Goal: Task Accomplishment & Management: Manage account settings

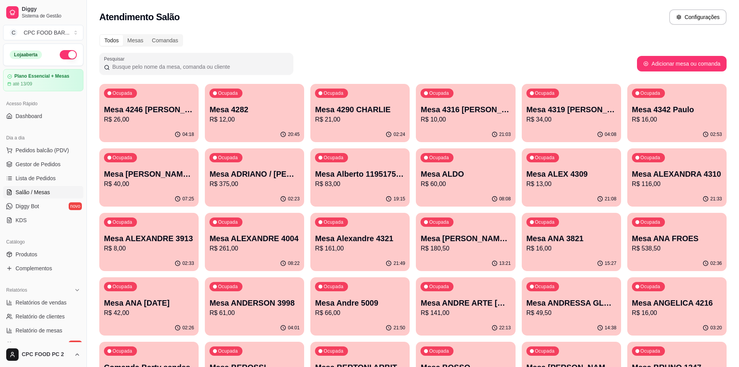
type input "a"
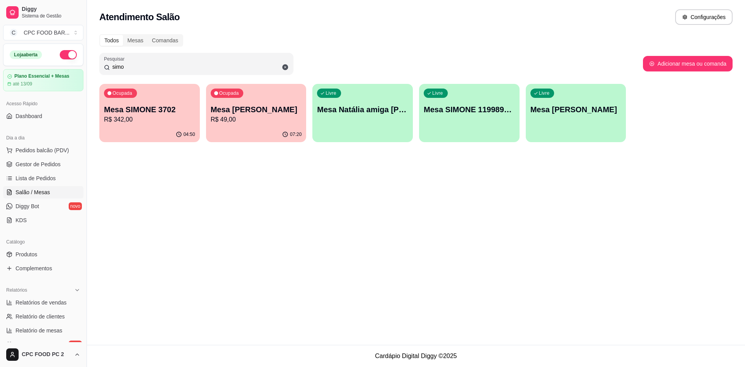
type input "simo"
click at [149, 117] on p "R$ 342,00" at bounding box center [149, 119] width 91 height 9
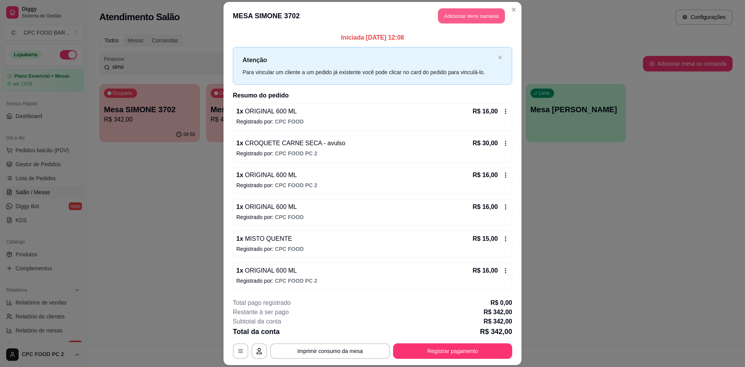
click at [473, 18] on button "Adicionar itens na mesa" at bounding box center [471, 15] width 67 height 15
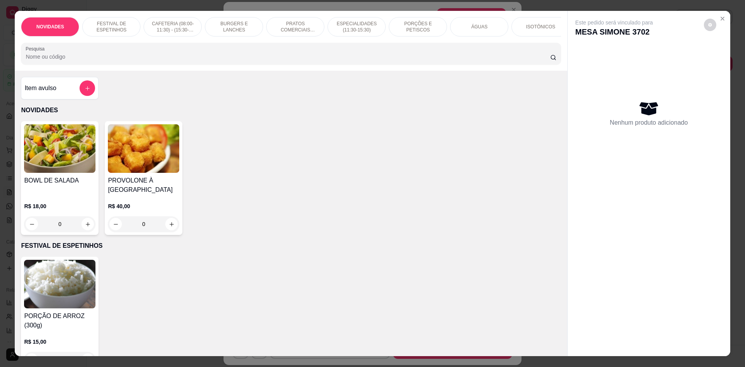
click at [154, 61] on input "Pesquisa" at bounding box center [288, 57] width 524 height 8
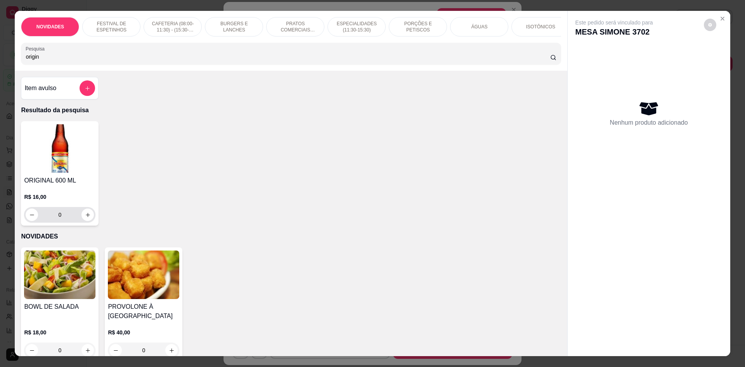
type input "origin"
click at [88, 220] on button "increase-product-quantity" at bounding box center [88, 215] width 12 height 12
type input "1"
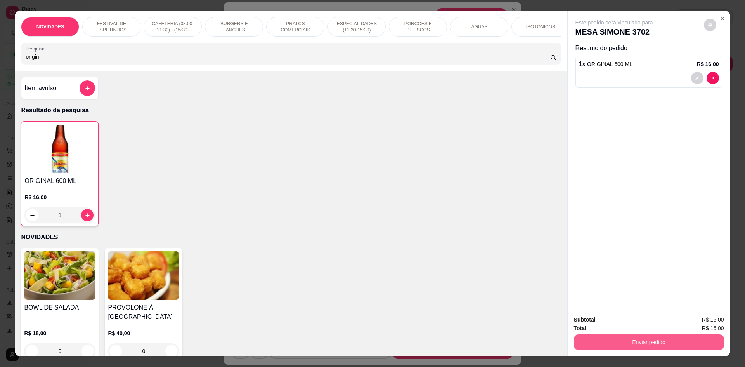
click at [599, 338] on button "Enviar pedido" at bounding box center [649, 342] width 150 height 16
click at [595, 321] on button "Não registrar e enviar pedido" at bounding box center [623, 323] width 78 height 14
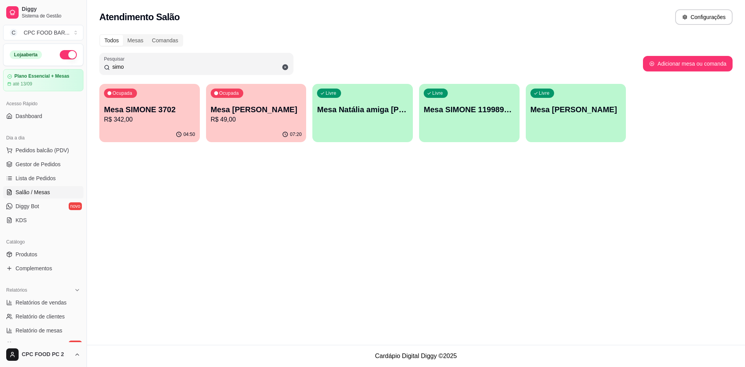
drag, startPoint x: 172, startPoint y: 68, endPoint x: 97, endPoint y: 75, distance: 75.6
click at [96, 75] on div "Todos Mesas Comandas Pesquisar simo Adicionar mesa ou comanda Ocupada Mesa SIMO…" at bounding box center [416, 90] width 658 height 122
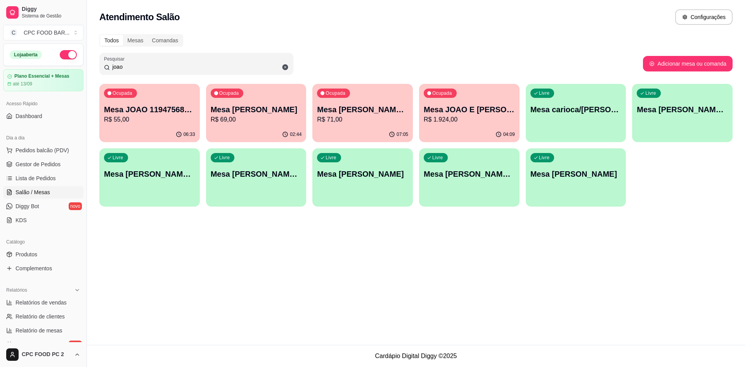
type input "joao"
click at [251, 111] on p "Mesa [PERSON_NAME]" at bounding box center [256, 109] width 91 height 11
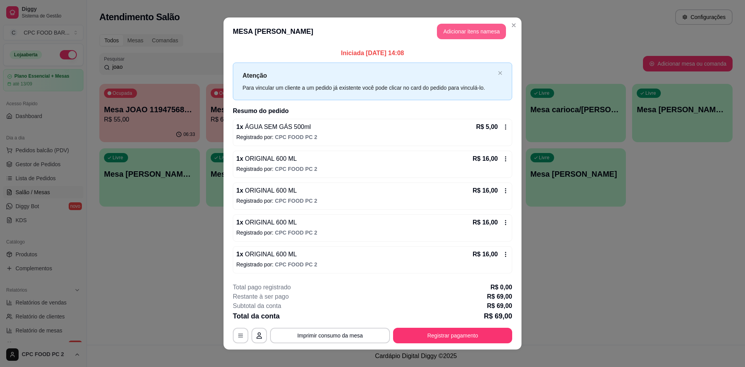
click at [459, 31] on button "Adicionar itens na mesa" at bounding box center [471, 32] width 69 height 16
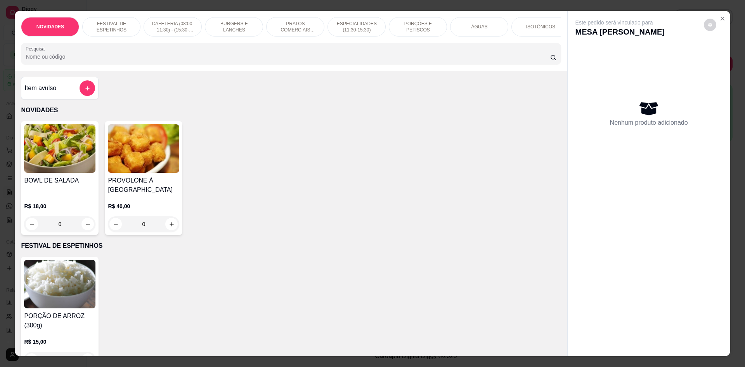
click at [295, 61] on input "Pesquisa" at bounding box center [288, 57] width 524 height 8
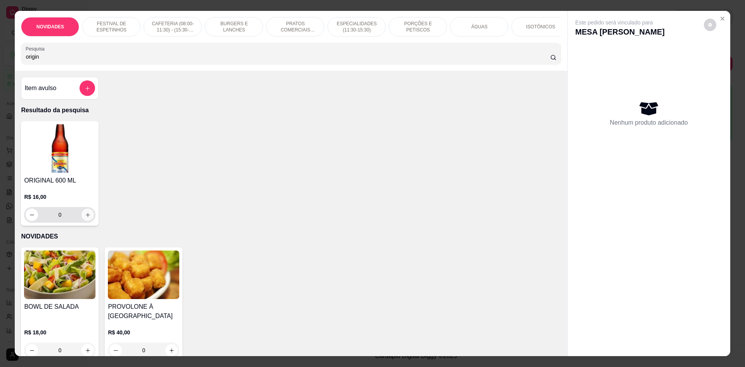
type input "origin"
click at [85, 218] on icon "increase-product-quantity" at bounding box center [88, 215] width 6 height 6
type input "1"
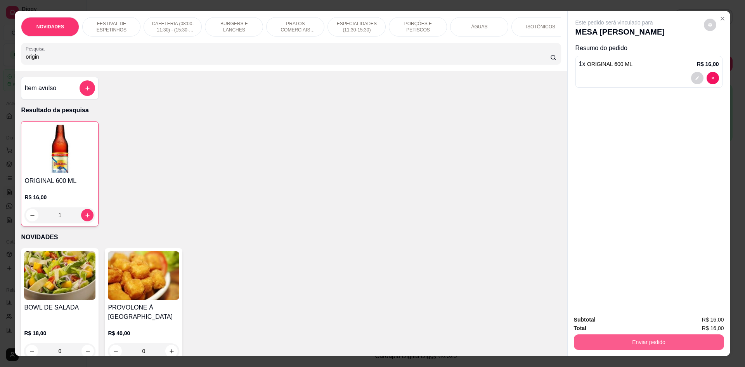
click at [608, 340] on button "Enviar pedido" at bounding box center [649, 342] width 150 height 16
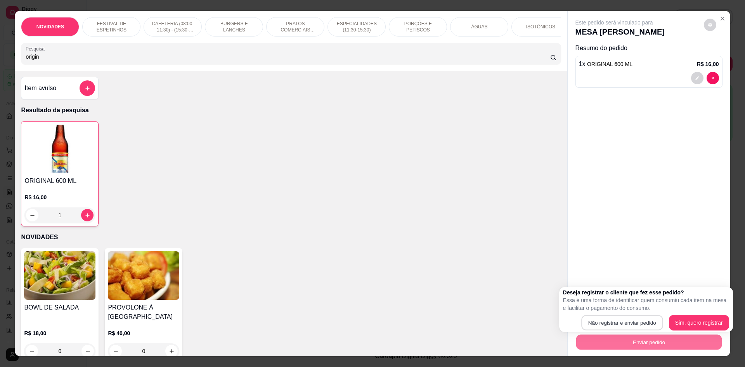
click at [607, 322] on button "Não registrar e enviar pedido" at bounding box center [621, 322] width 81 height 15
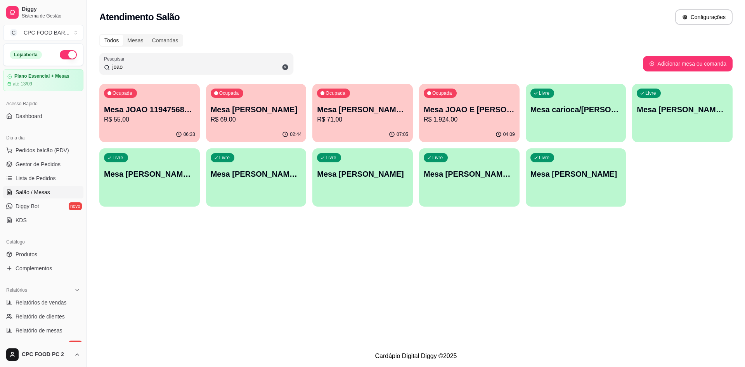
drag, startPoint x: 133, startPoint y: 67, endPoint x: 86, endPoint y: 63, distance: 47.1
click at [84, 65] on div "Diggy Sistema de Gestão C CPC FOOD BAR ... Loja aberta Plano Essencial + Mesas …" at bounding box center [372, 183] width 745 height 367
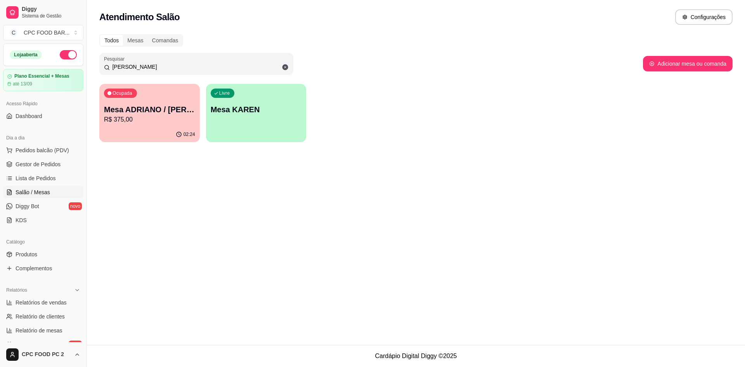
type input "[PERSON_NAME]"
click at [128, 113] on p "Mesa ADRIANO / [PERSON_NAME] 3940" at bounding box center [150, 109] width 88 height 10
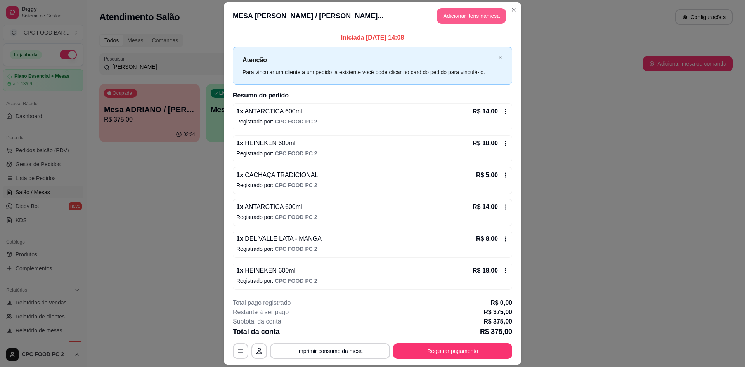
click at [478, 14] on button "Adicionar itens na mesa" at bounding box center [471, 16] width 69 height 16
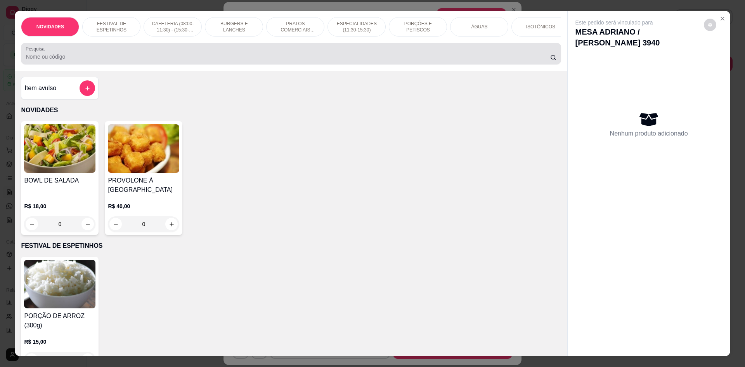
click at [331, 61] on input "Pesquisa" at bounding box center [288, 57] width 524 height 8
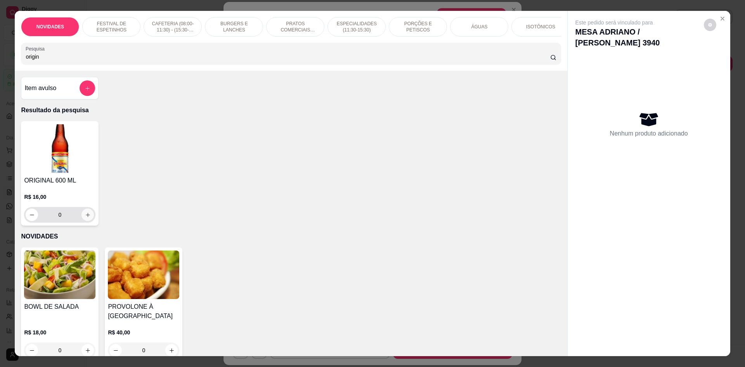
type input "origin"
click at [89, 221] on button "increase-product-quantity" at bounding box center [87, 214] width 12 height 12
type input "1"
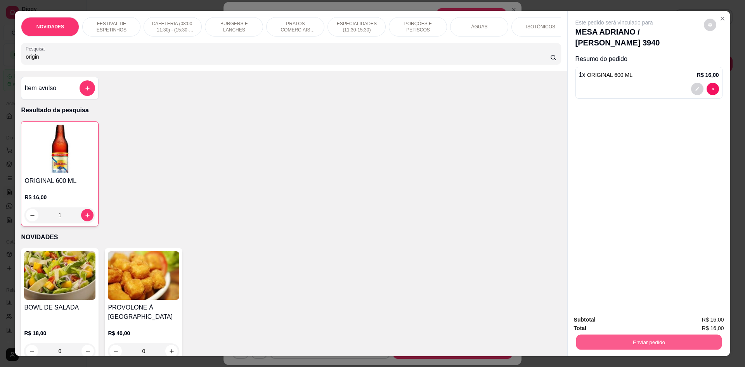
click at [617, 335] on button "Enviar pedido" at bounding box center [649, 341] width 146 height 15
click at [618, 319] on button "Não registrar e enviar pedido" at bounding box center [623, 323] width 78 height 14
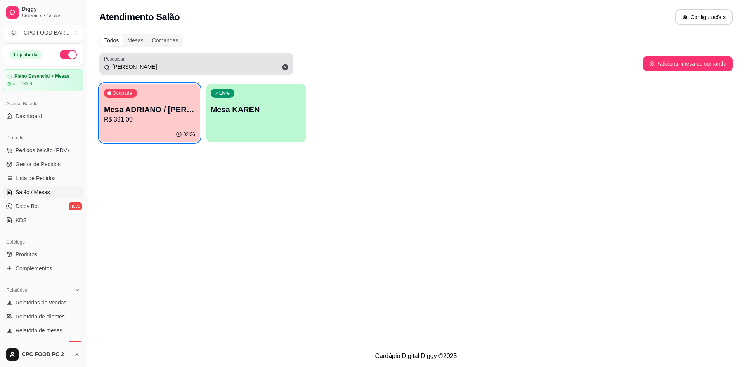
click at [287, 66] on icon at bounding box center [286, 67] width 6 height 6
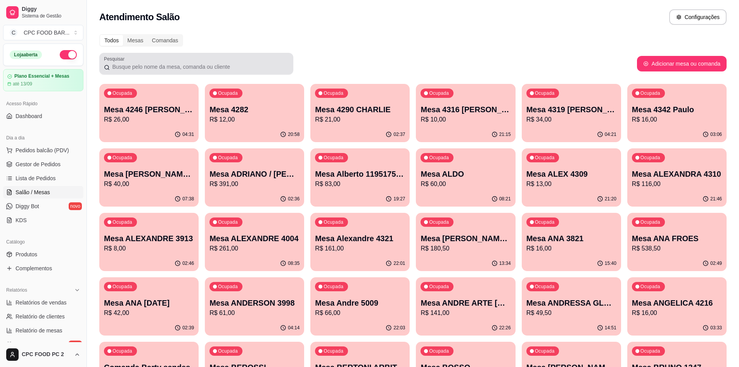
click at [165, 73] on div "Pesquisar" at bounding box center [196, 64] width 194 height 22
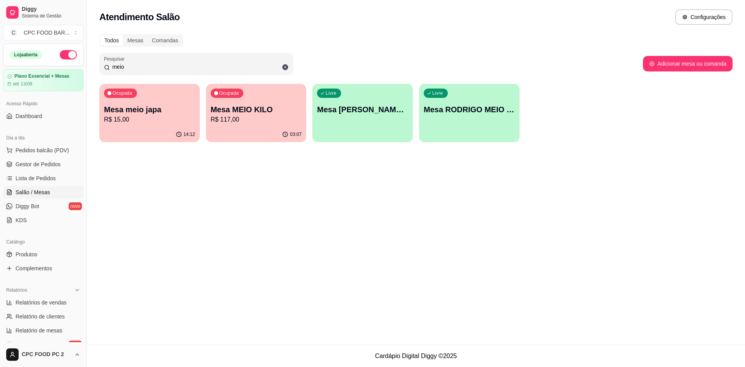
type input "meio"
click at [235, 104] on p "Mesa MEIO KILO" at bounding box center [256, 109] width 91 height 11
click at [46, 146] on button "Pedidos balcão (PDV)" at bounding box center [43, 150] width 80 height 12
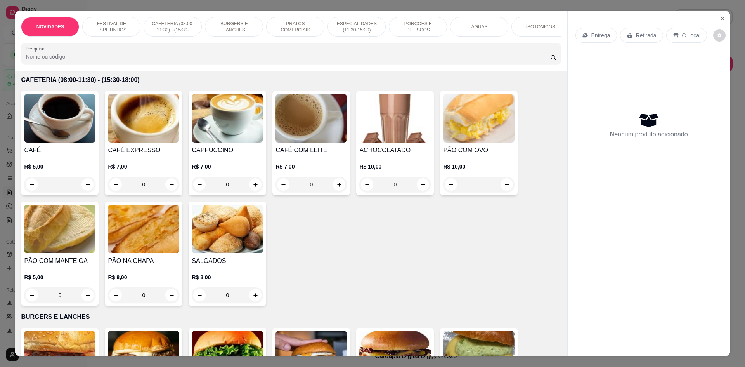
scroll to position [310, 0]
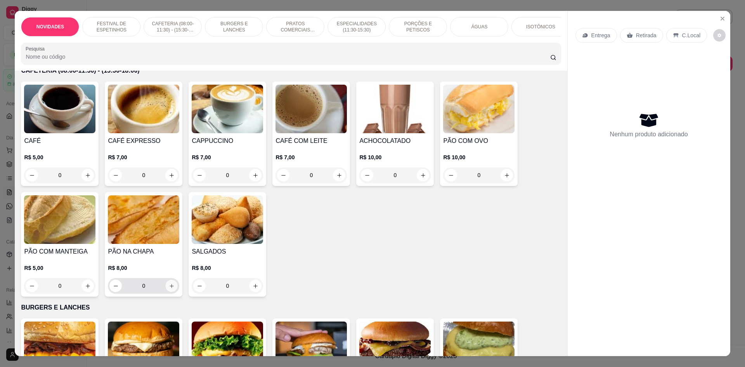
click at [169, 289] on icon "increase-product-quantity" at bounding box center [172, 286] width 6 height 6
type input "1"
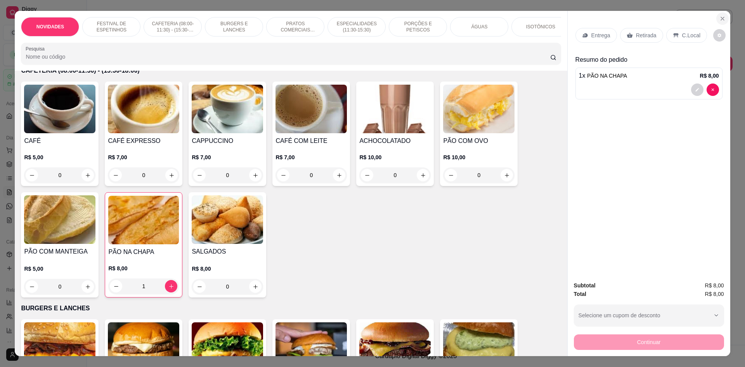
click at [721, 17] on icon "Close" at bounding box center [723, 19] width 6 height 6
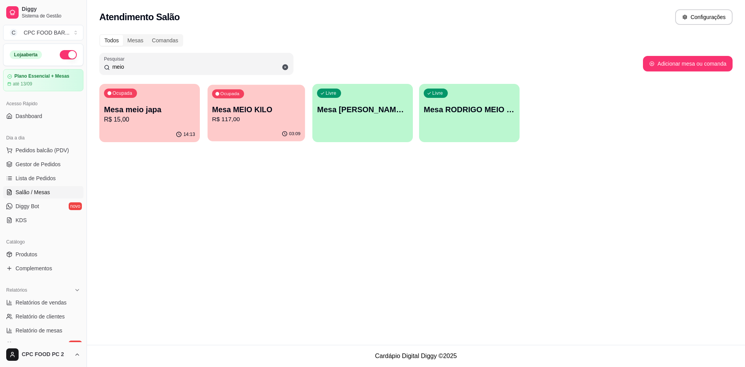
click at [225, 102] on div "Ocupada Mesa MEIO KILO R$ 117,00" at bounding box center [256, 106] width 97 height 42
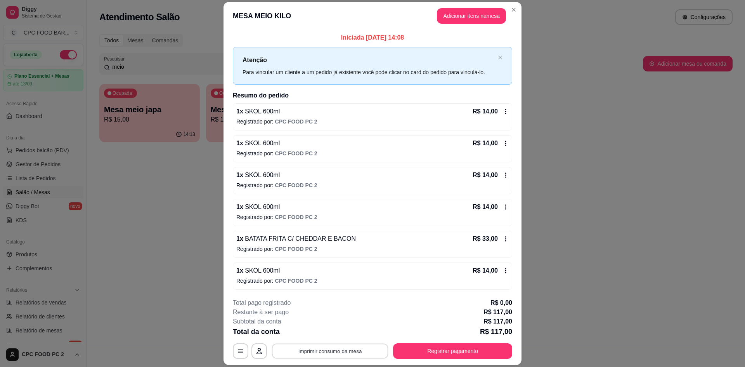
click at [300, 349] on button "Imprimir consumo da mesa" at bounding box center [330, 350] width 116 height 15
click at [469, 349] on button "Registrar pagamento" at bounding box center [453, 350] width 116 height 15
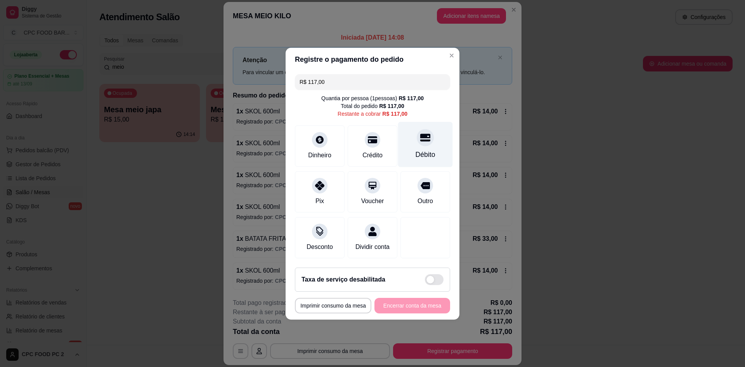
click at [421, 152] on div "Débito" at bounding box center [426, 154] width 20 height 10
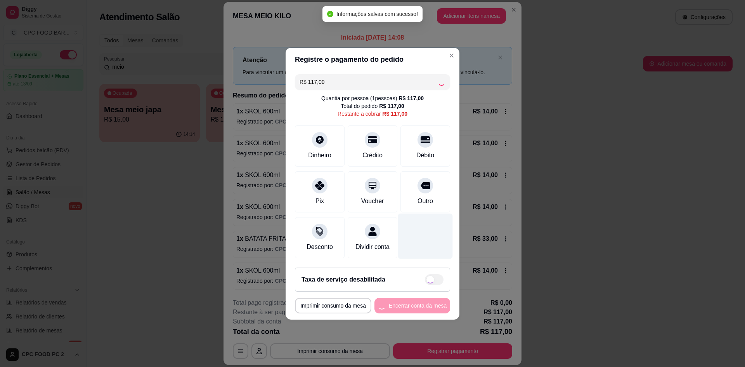
type input "R$ 0,00"
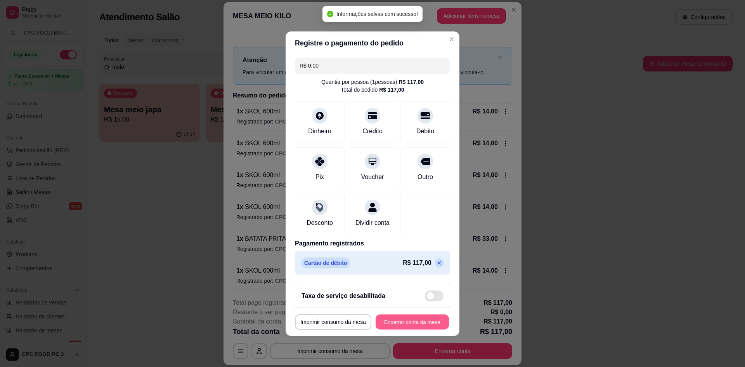
click at [397, 327] on button "Encerrar conta da mesa" at bounding box center [412, 321] width 73 height 15
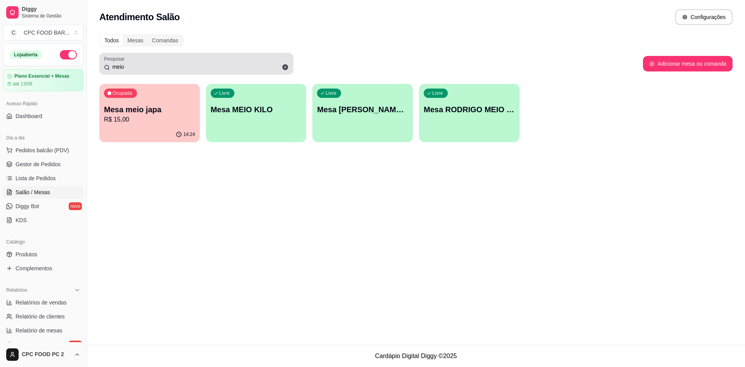
click at [285, 66] on icon at bounding box center [286, 67] width 6 height 6
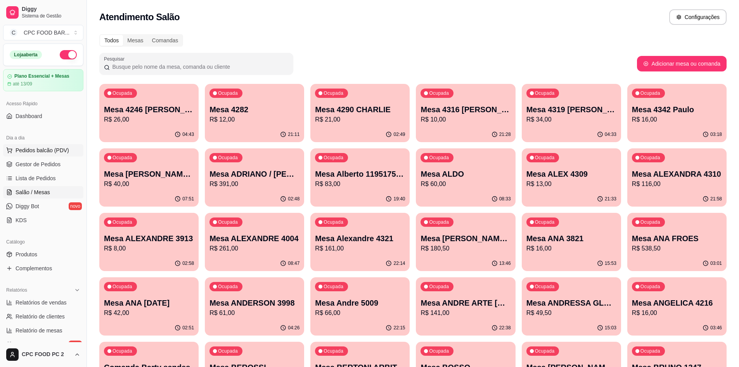
click at [37, 149] on span "Pedidos balcão (PDV)" at bounding box center [43, 150] width 54 height 8
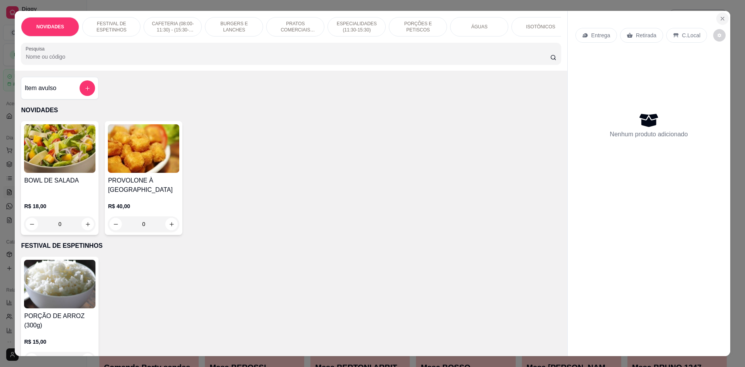
click at [720, 16] on icon "Close" at bounding box center [723, 19] width 6 height 6
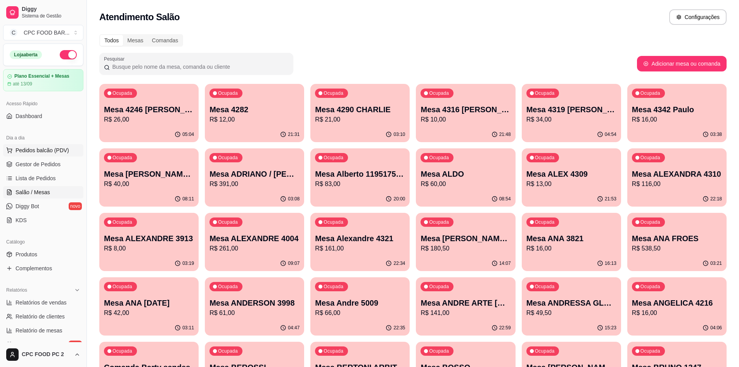
click at [35, 151] on span "Pedidos balcão (PDV)" at bounding box center [43, 150] width 54 height 8
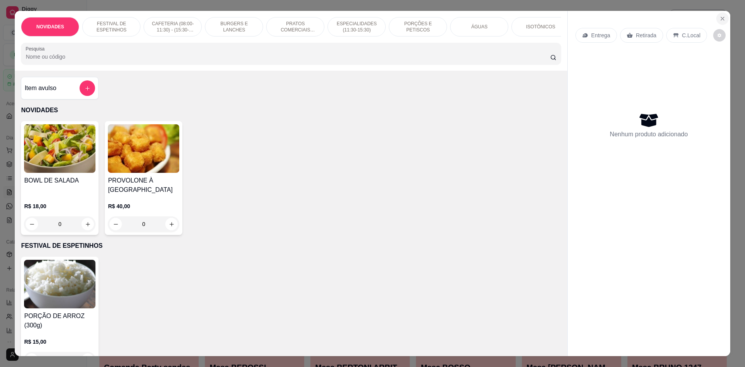
click at [721, 18] on icon "Close" at bounding box center [722, 18] width 3 height 3
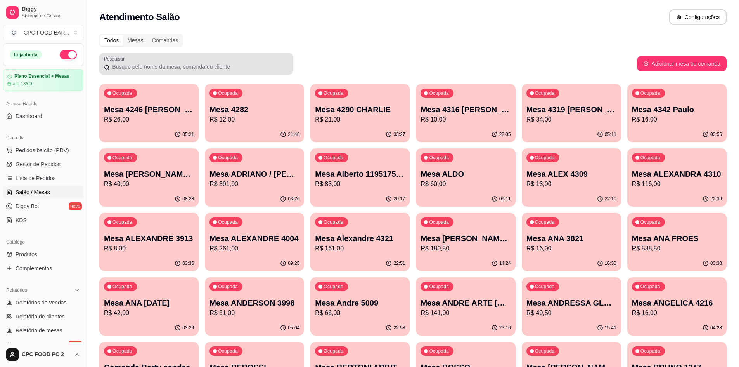
click at [154, 63] on input "Pesquisar" at bounding box center [199, 67] width 179 height 8
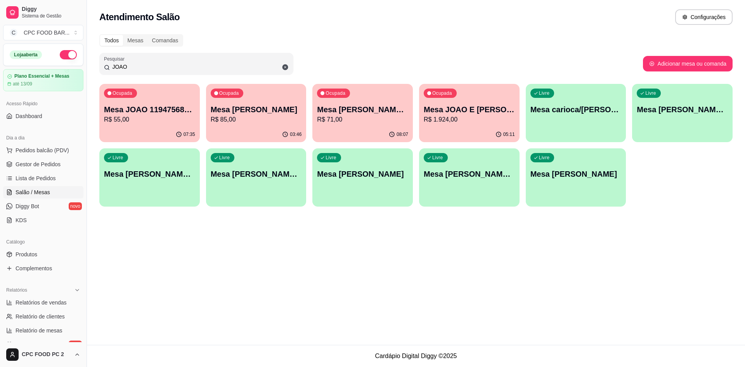
type input "JOAO"
click at [235, 101] on div "Ocupada Mesa [PERSON_NAME] R$ 85,00" at bounding box center [256, 105] width 101 height 43
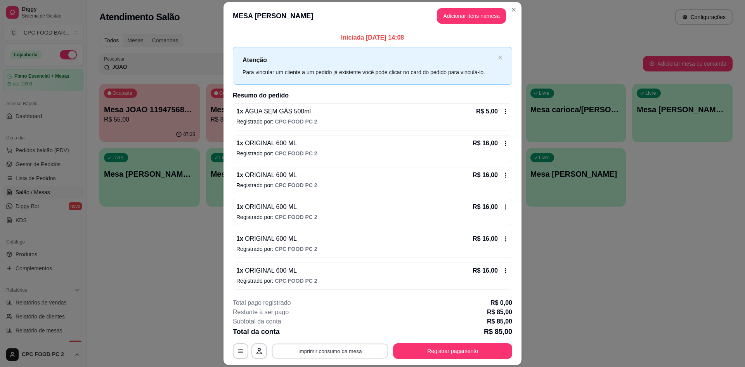
click at [310, 352] on button "Imprimir consumo da mesa" at bounding box center [330, 350] width 116 height 15
click at [482, 347] on button "Registrar pagamento" at bounding box center [452, 351] width 119 height 16
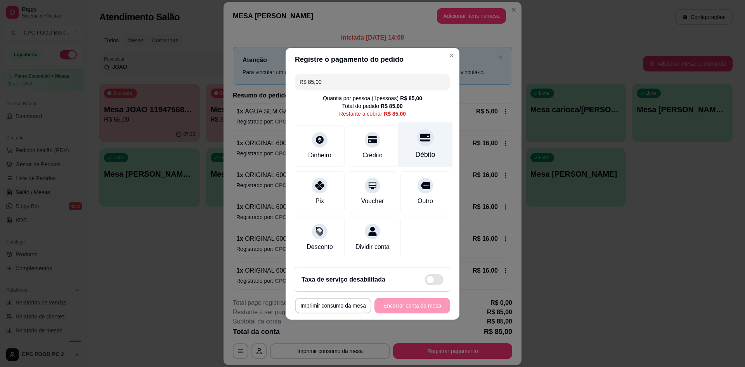
click at [420, 144] on div "Débito" at bounding box center [425, 143] width 55 height 45
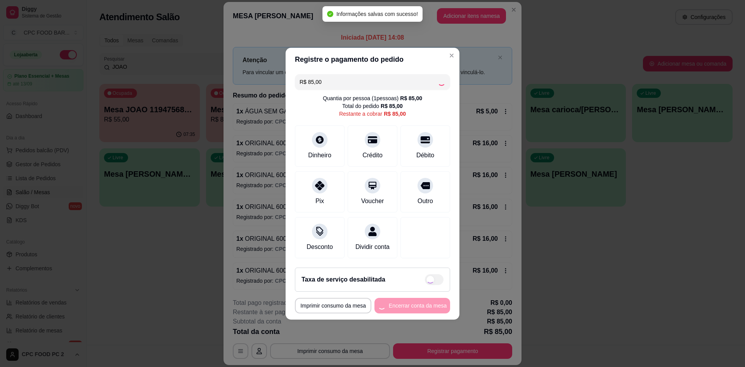
type input "R$ 0,00"
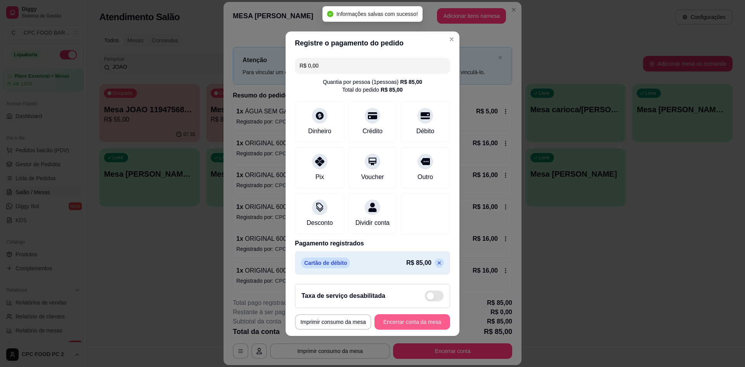
click at [404, 326] on button "Encerrar conta da mesa" at bounding box center [413, 322] width 76 height 16
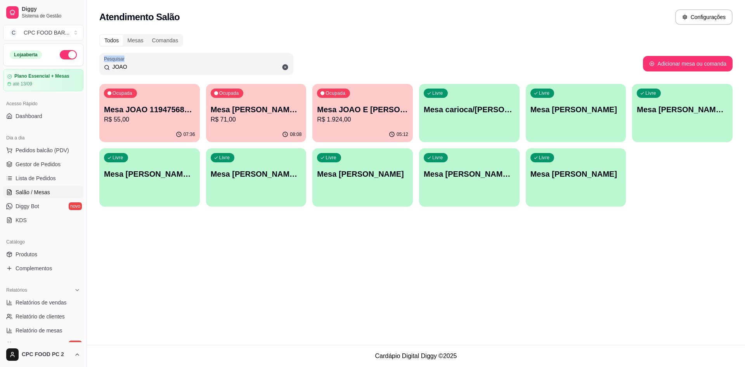
click at [411, 46] on div "Todos Mesas Comandas Pesquisar JOAO Adicionar mesa ou comanda Ocupada Mesa JOAO…" at bounding box center [416, 122] width 658 height 186
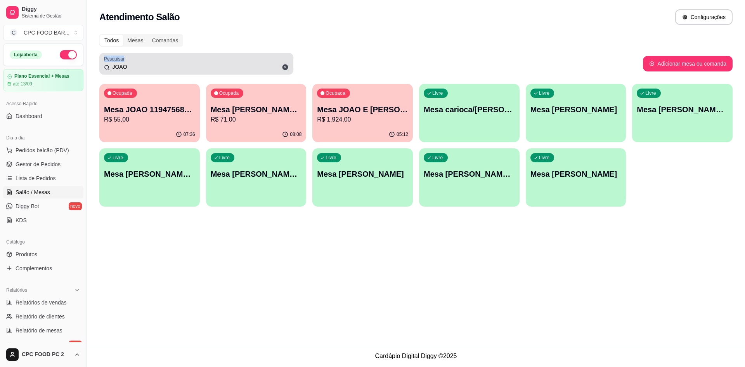
click at [285, 67] on icon at bounding box center [286, 67] width 6 height 6
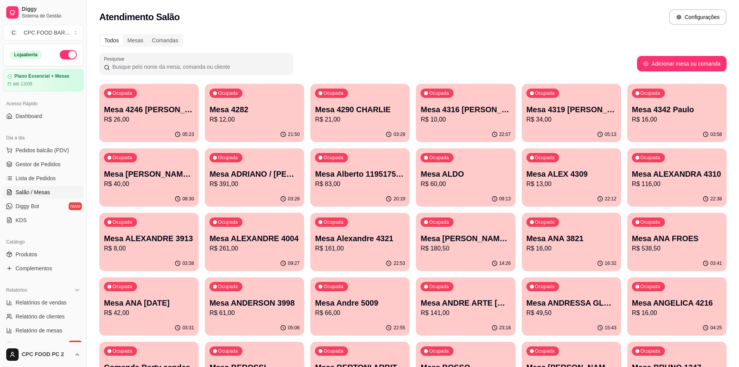
click at [204, 69] on input "Pesquisar" at bounding box center [199, 67] width 179 height 8
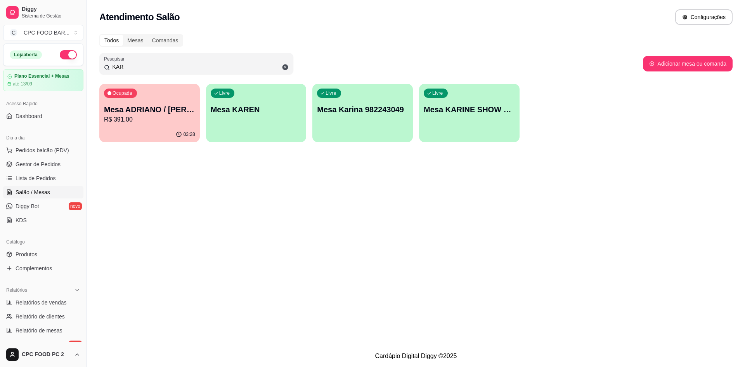
type input "KAR"
click at [136, 116] on p "R$ 391,00" at bounding box center [149, 119] width 91 height 9
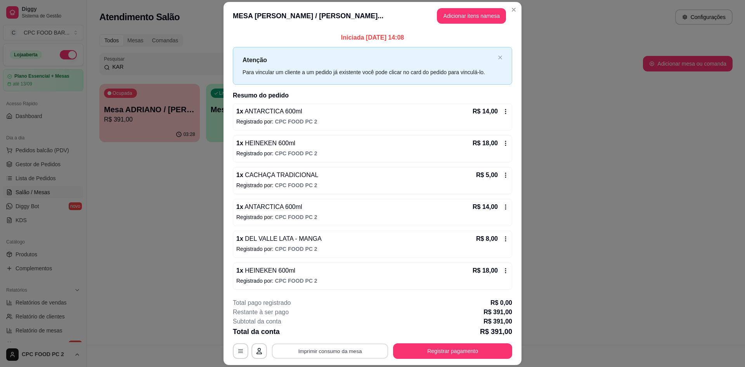
click at [346, 349] on button "Imprimir consumo da mesa" at bounding box center [330, 350] width 116 height 15
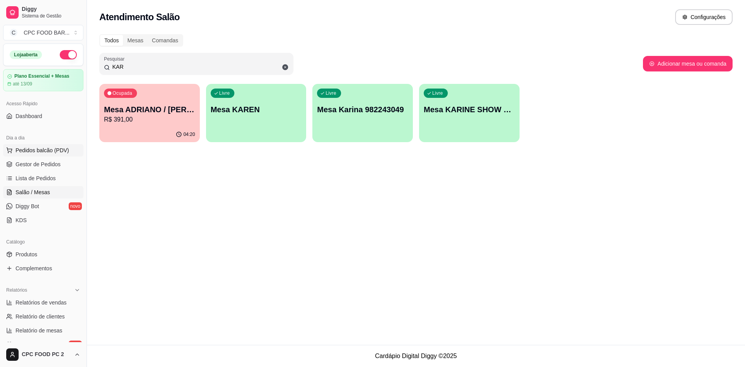
click at [27, 151] on span "Pedidos balcão (PDV)" at bounding box center [43, 150] width 54 height 8
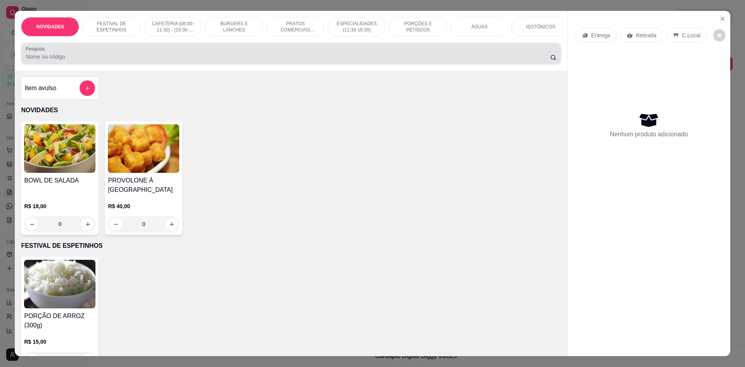
click at [126, 61] on input "Pesquisa" at bounding box center [288, 57] width 524 height 8
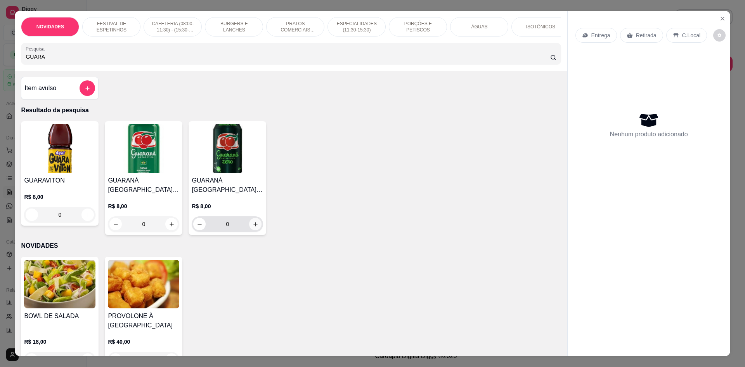
type input "GUARA"
click at [253, 227] on icon "increase-product-quantity" at bounding box center [256, 224] width 6 height 6
type input "1"
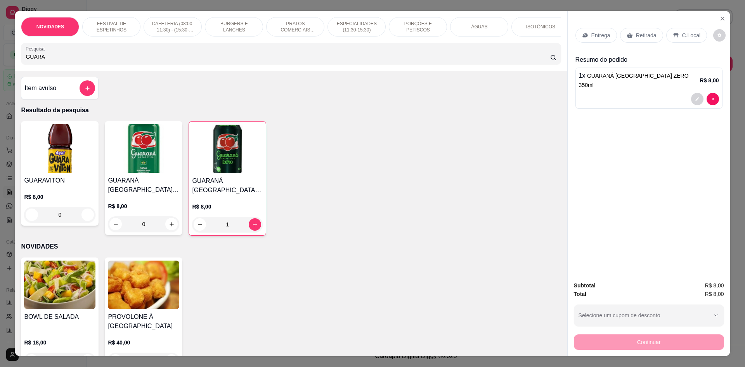
drag, startPoint x: 57, startPoint y: 63, endPoint x: 2, endPoint y: 62, distance: 54.7
click at [2, 62] on div "NOVIDADES FESTIVAL DE ESPETINHOS CAFETERIA (08:00-11:30) - (15:30-18:00) BURGER…" at bounding box center [372, 183] width 745 height 367
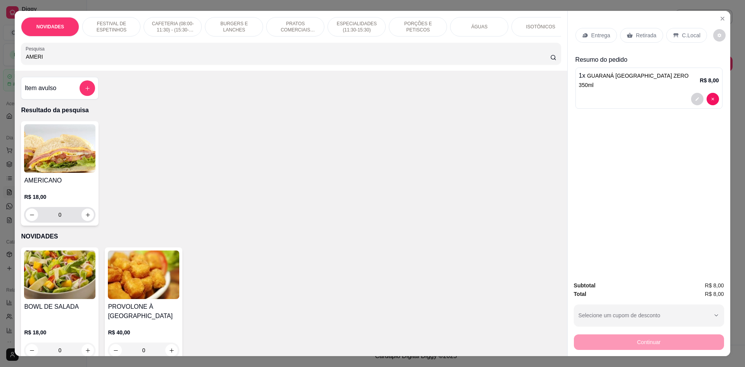
type input "AMERI"
click at [85, 218] on icon "increase-product-quantity" at bounding box center [88, 215] width 6 height 6
type input "1"
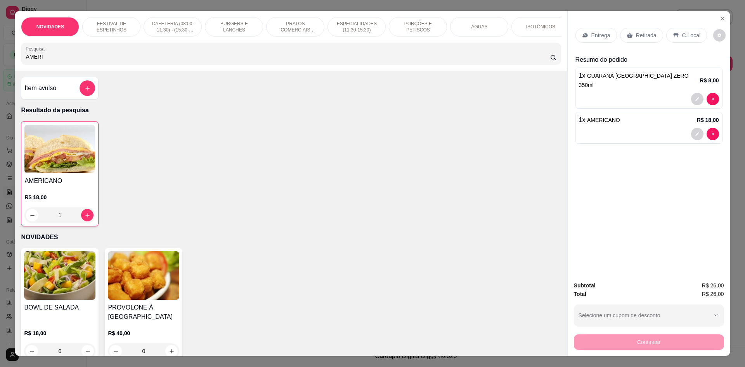
click at [688, 34] on p "C.Local" at bounding box center [691, 35] width 18 height 8
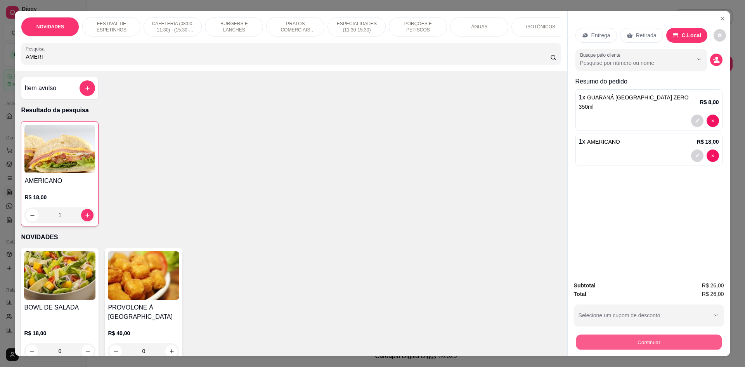
click at [634, 342] on button "Continuar" at bounding box center [649, 341] width 146 height 15
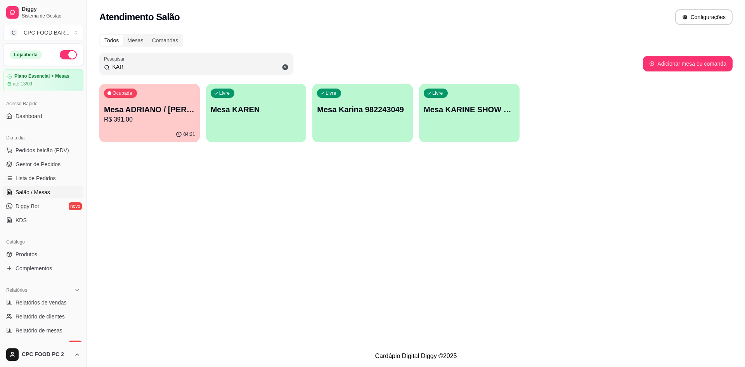
drag, startPoint x: 125, startPoint y: 68, endPoint x: 99, endPoint y: 69, distance: 26.0
click at [99, 69] on div "Todos Mesas Comandas Pesquisar KAR Adicionar mesa ou comanda Ocupada Mesa ADRIA…" at bounding box center [416, 90] width 658 height 122
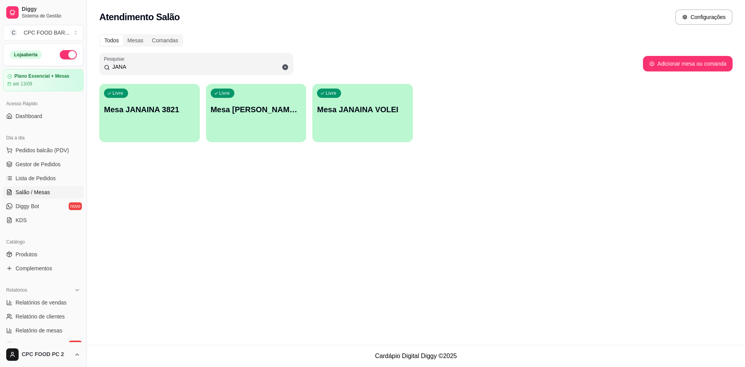
type input "JANA"
click at [346, 118] on div "Livre Mesa JANAINA VOLEI" at bounding box center [362, 108] width 101 height 49
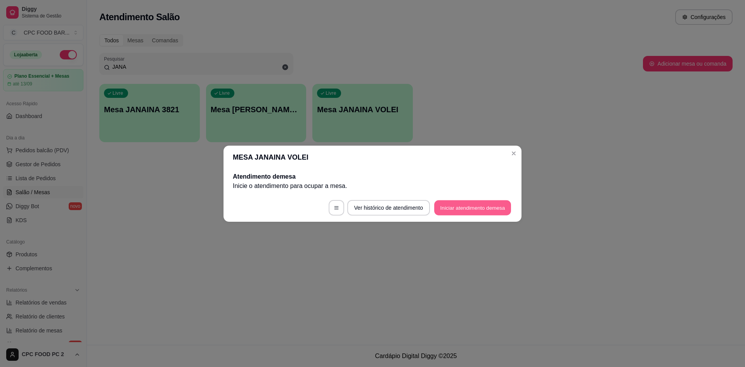
click at [464, 208] on button "Iniciar atendimento de mesa" at bounding box center [472, 207] width 77 height 15
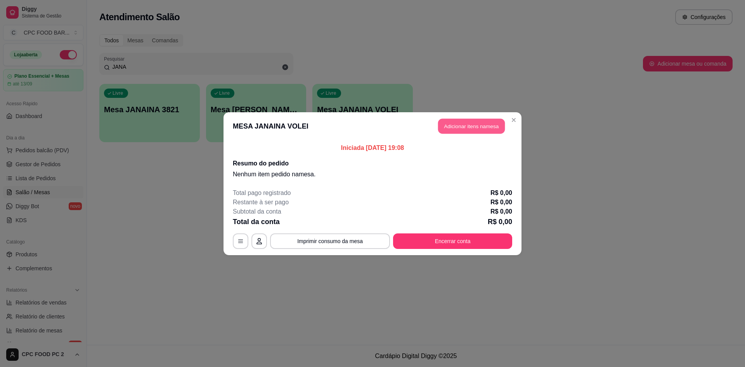
click at [457, 123] on button "Adicionar itens na mesa" at bounding box center [471, 125] width 67 height 15
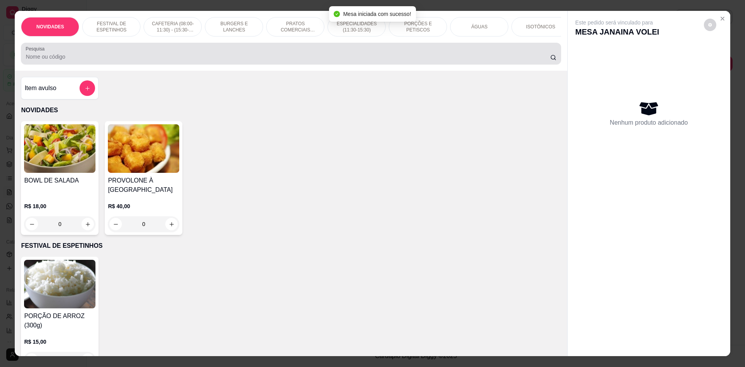
click at [361, 61] on div at bounding box center [291, 54] width 531 height 16
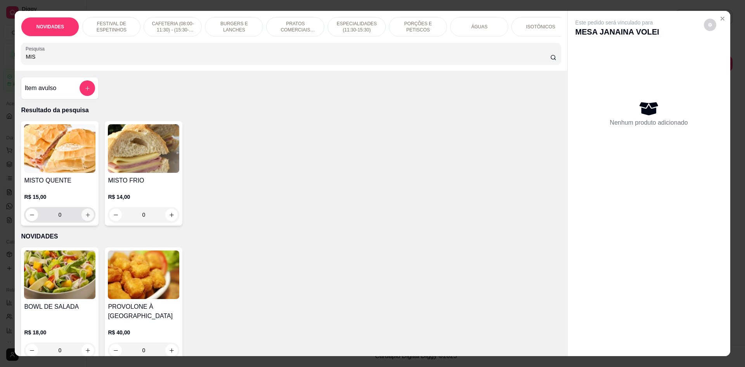
type input "MIS"
click at [85, 218] on icon "increase-product-quantity" at bounding box center [88, 215] width 6 height 6
type input "1"
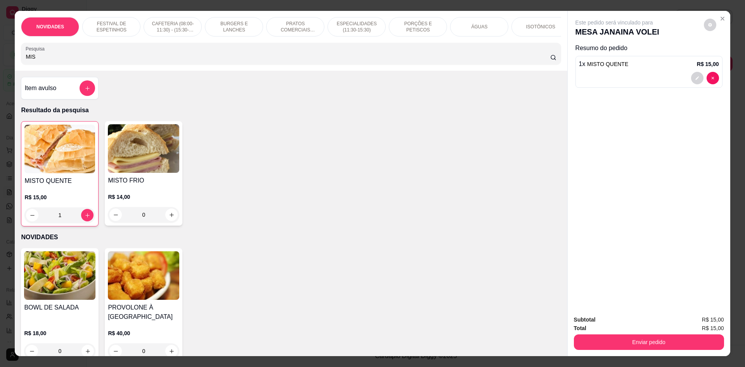
click at [0, 64] on div "NOVIDADES FESTIVAL DE ESPETINHOS CAFETERIA (08:00-11:30) - (15:30-18:00) BURGER…" at bounding box center [372, 183] width 745 height 367
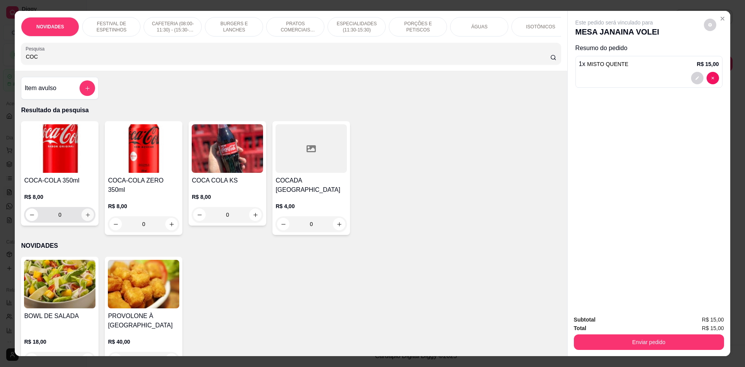
type input "COC"
click at [85, 218] on icon "increase-product-quantity" at bounding box center [88, 215] width 6 height 6
type input "1"
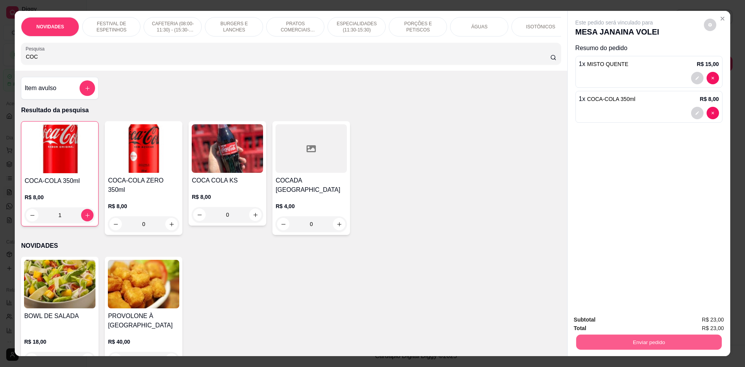
click at [614, 340] on button "Enviar pedido" at bounding box center [649, 341] width 146 height 15
click at [610, 324] on button "Não registrar e enviar pedido" at bounding box center [623, 323] width 81 height 15
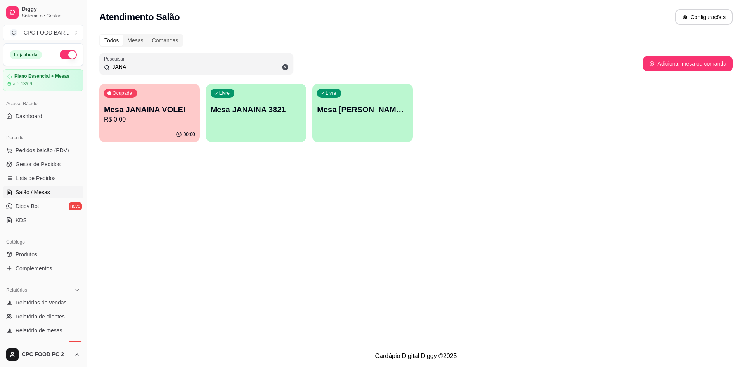
drag, startPoint x: 128, startPoint y: 65, endPoint x: 92, endPoint y: 68, distance: 36.6
click at [92, 68] on div "Todos Mesas Comandas Pesquisar JANA Adicionar mesa ou comanda Ocupada Mesa JANA…" at bounding box center [416, 90] width 658 height 122
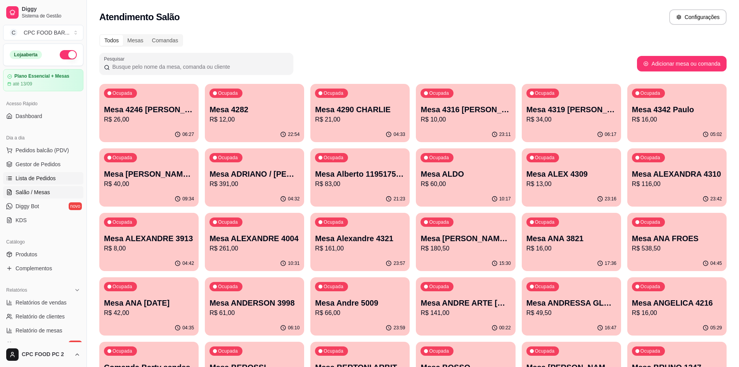
click at [38, 177] on span "Lista de Pedidos" at bounding box center [36, 178] width 40 height 8
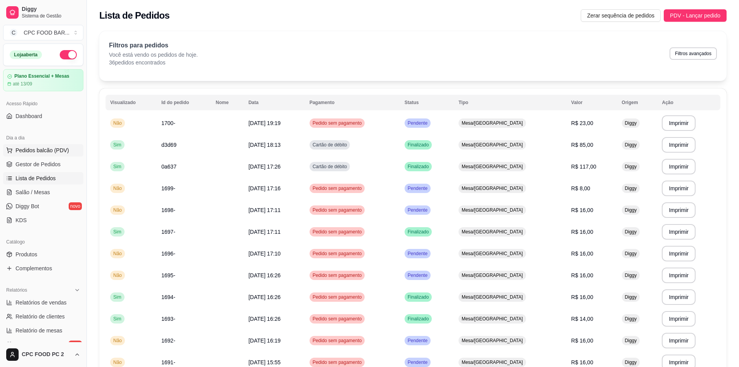
click at [30, 149] on span "Pedidos balcão (PDV)" at bounding box center [43, 150] width 54 height 8
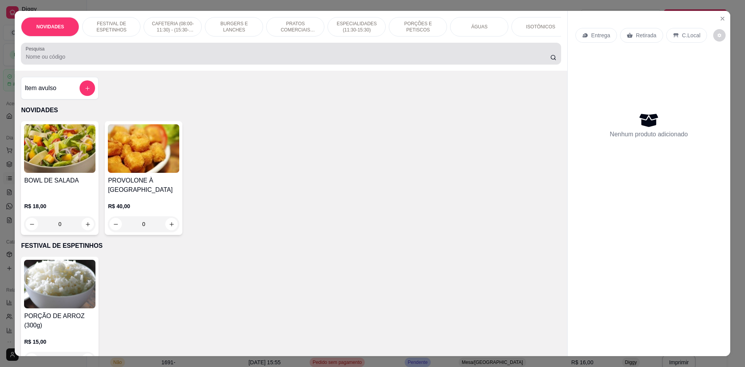
click at [120, 60] on input "Pesquisa" at bounding box center [288, 57] width 524 height 8
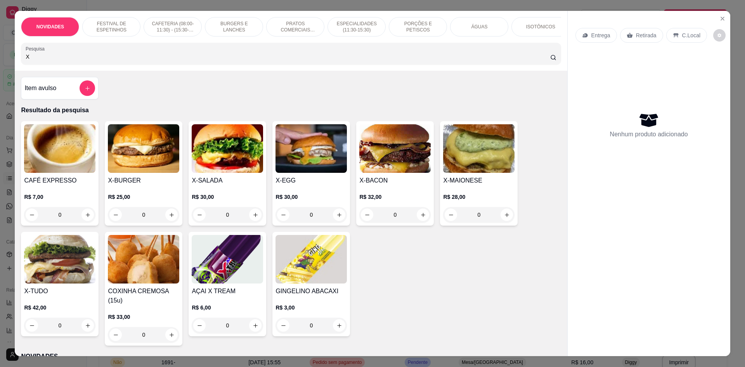
type input "X"
click at [253, 222] on div "0" at bounding box center [227, 215] width 71 height 16
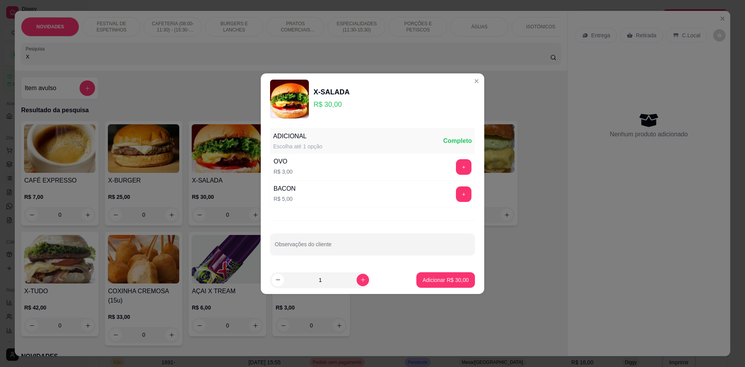
click at [429, 288] on footer "1 Adicionar R$ 30,00" at bounding box center [373, 280] width 224 height 28
click at [431, 286] on button "Adicionar R$ 30,00" at bounding box center [445, 280] width 59 height 16
type input "1"
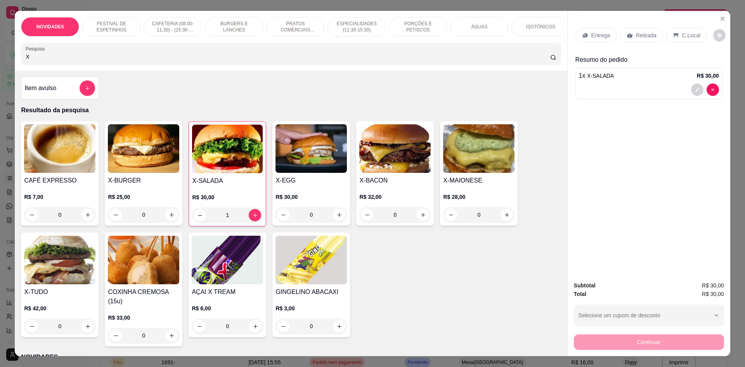
click at [460, 33] on div "ÁGUAS" at bounding box center [479, 26] width 58 height 19
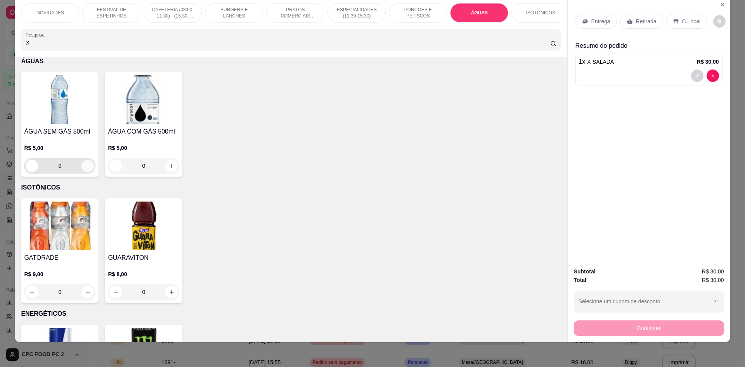
click at [88, 169] on icon "increase-product-quantity" at bounding box center [88, 166] width 6 height 6
type input "1"
click at [683, 20] on p "C.Local" at bounding box center [691, 21] width 18 height 8
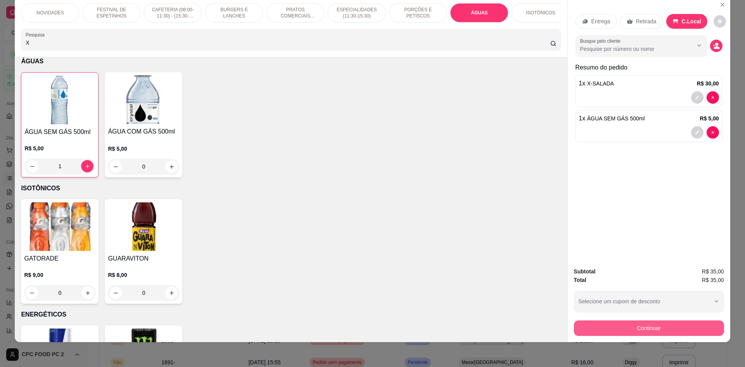
click at [610, 326] on button "Continuar" at bounding box center [649, 328] width 150 height 16
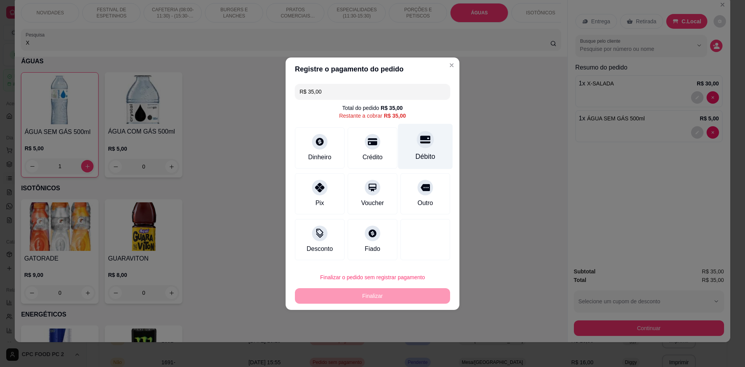
click at [420, 140] on icon at bounding box center [425, 139] width 10 height 10
type input "R$ 0,00"
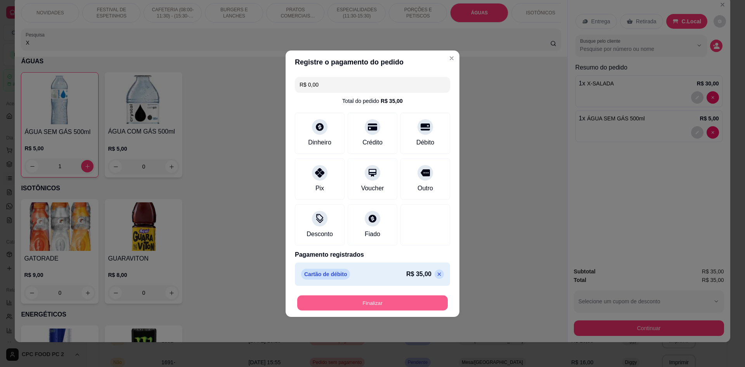
click at [350, 300] on button "Finalizar" at bounding box center [372, 302] width 151 height 15
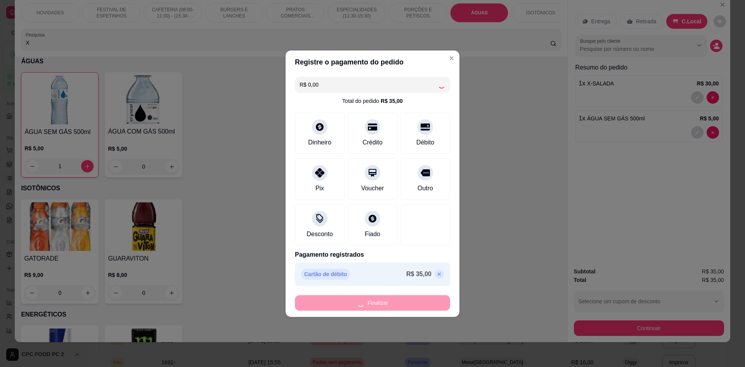
type input "0"
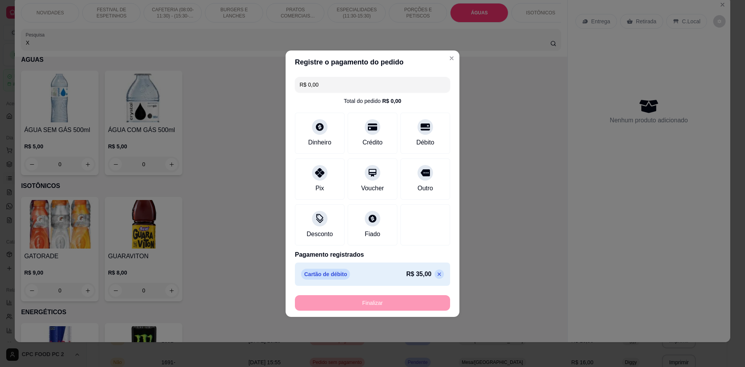
type input "-R$ 35,00"
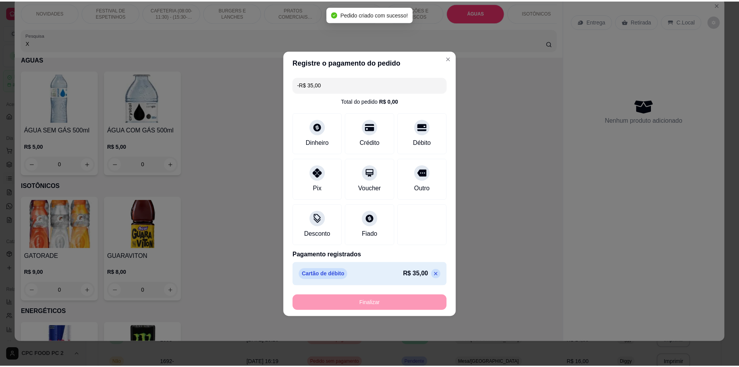
scroll to position [1542, 0]
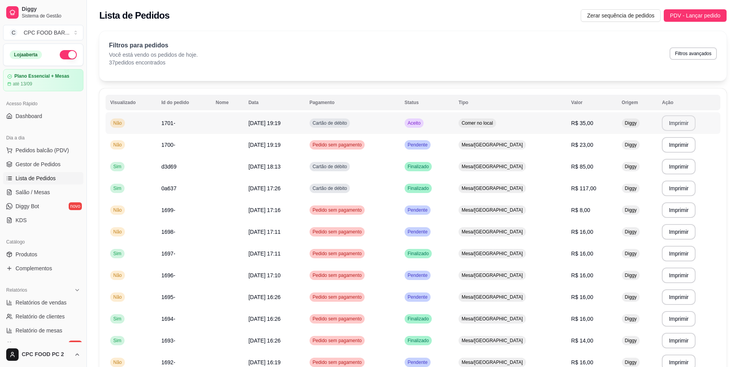
click at [668, 125] on button "Imprimir" at bounding box center [679, 123] width 34 height 16
click at [33, 189] on span "Salão / Mesas" at bounding box center [33, 192] width 35 height 8
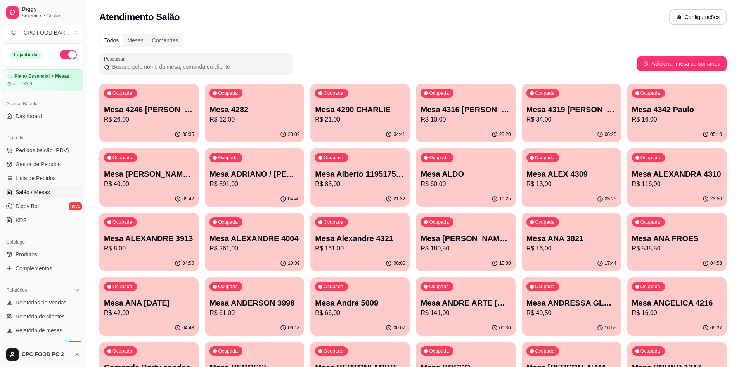
click at [168, 67] on input "Pesquisar" at bounding box center [199, 67] width 179 height 8
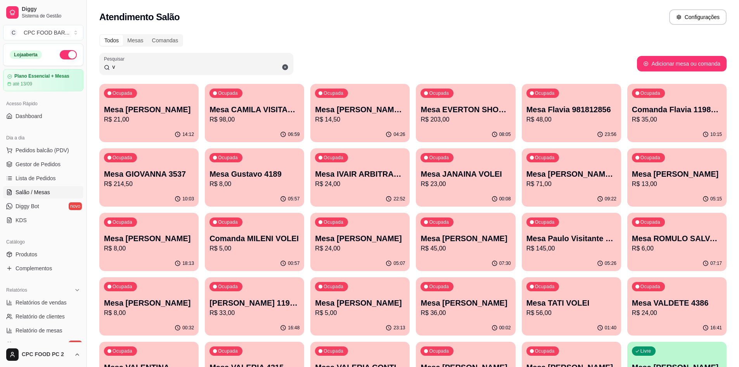
click at [168, 67] on input "v" at bounding box center [199, 67] width 179 height 8
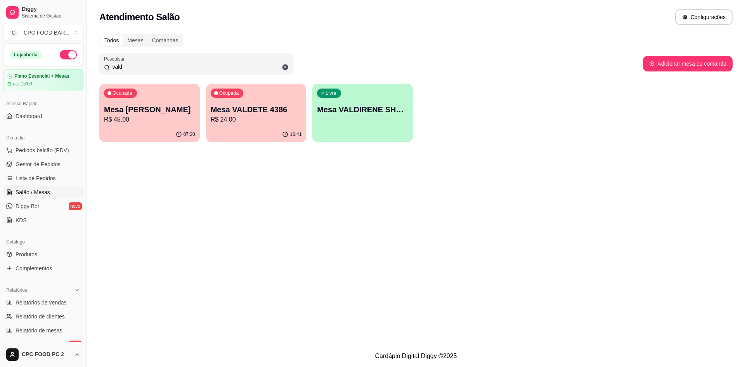
type input "vald"
click at [33, 149] on span "Pedidos balcão (PDV)" at bounding box center [43, 150] width 54 height 8
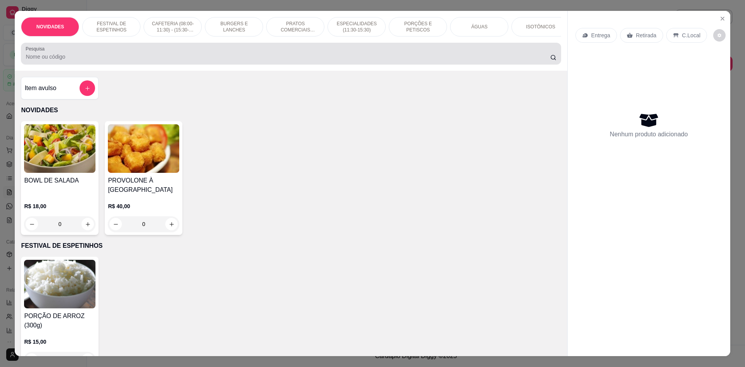
click at [64, 61] on input "Pesquisa" at bounding box center [288, 57] width 524 height 8
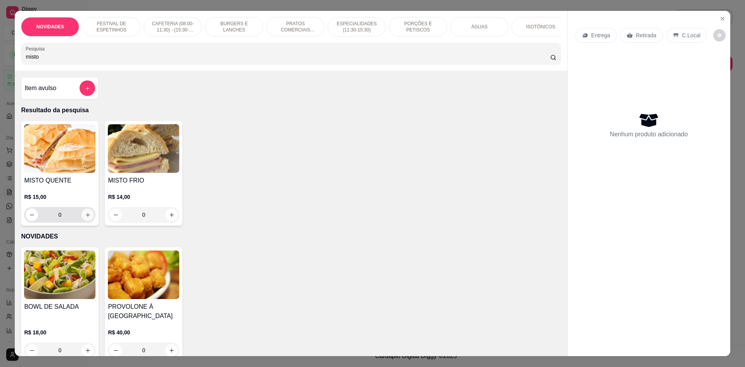
type input "misto"
click at [85, 218] on icon "increase-product-quantity" at bounding box center [88, 215] width 6 height 6
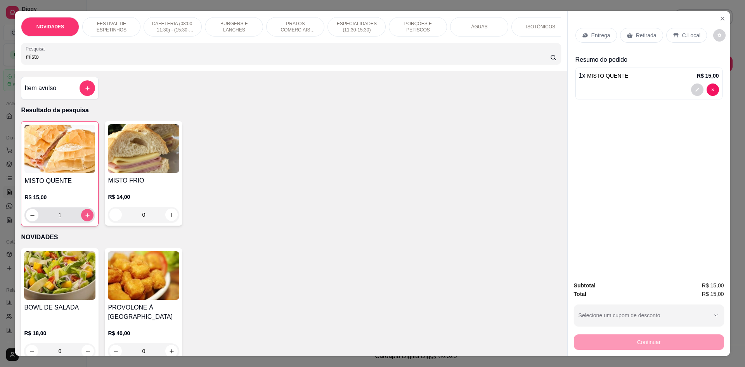
type input "1"
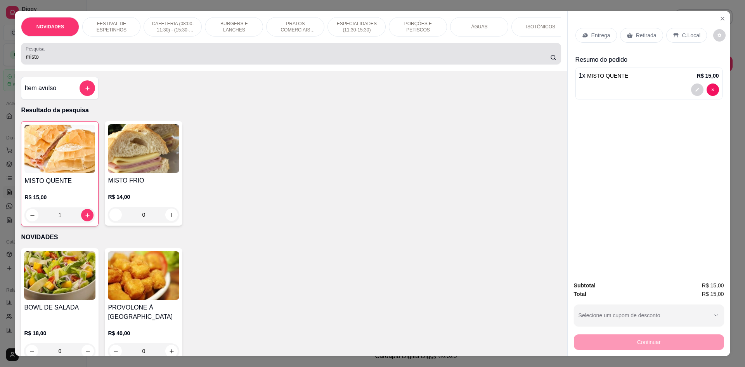
click at [86, 61] on input "misto" at bounding box center [288, 57] width 524 height 8
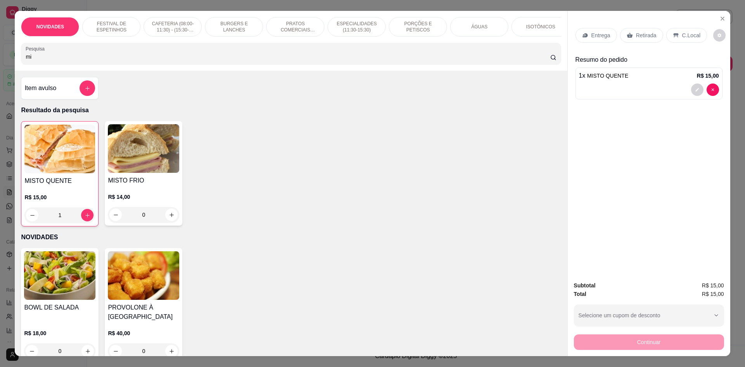
type input "m"
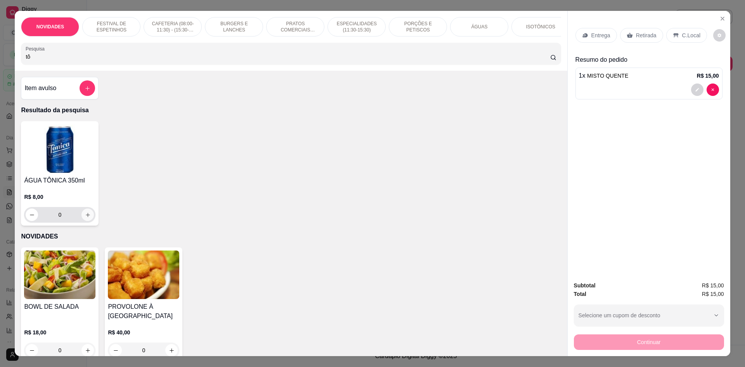
type input "tô"
click at [85, 218] on icon "increase-product-quantity" at bounding box center [88, 215] width 6 height 6
type input "1"
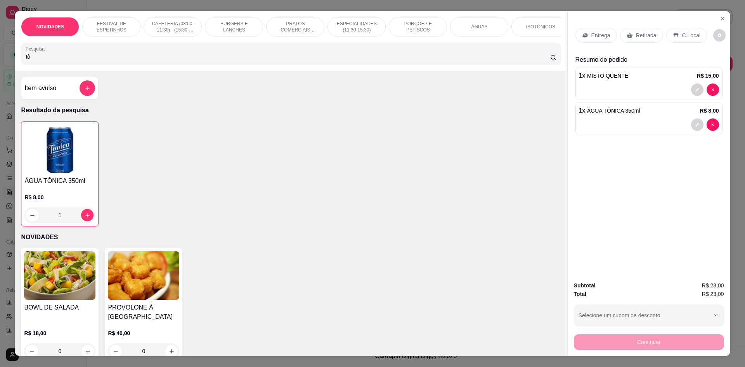
click at [676, 30] on div "C.Local" at bounding box center [686, 35] width 41 height 15
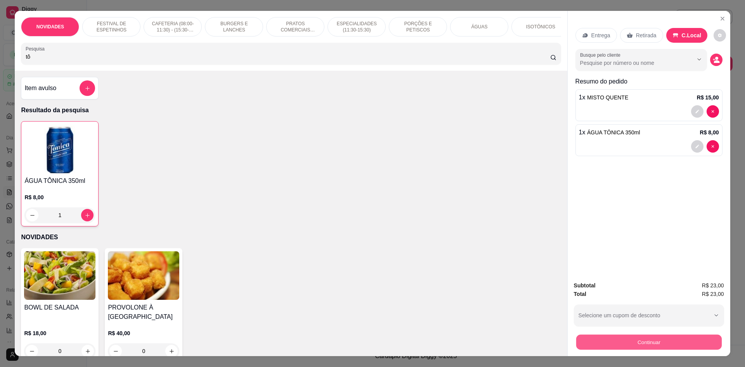
click at [667, 342] on button "Continuar" at bounding box center [649, 341] width 146 height 15
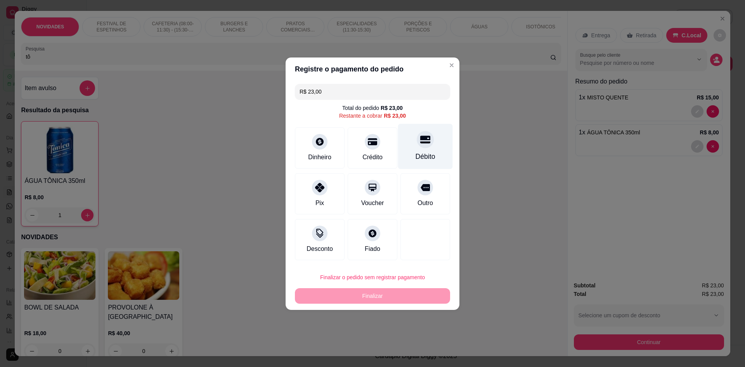
click at [424, 151] on div "Débito" at bounding box center [426, 156] width 20 height 10
type input "R$ 0,00"
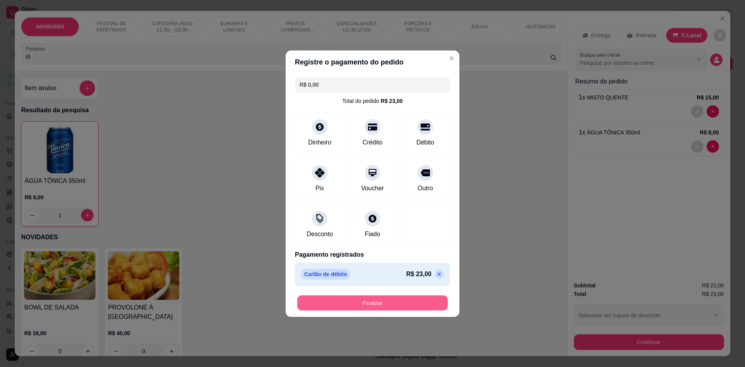
click at [371, 300] on button "Finalizar" at bounding box center [372, 302] width 151 height 15
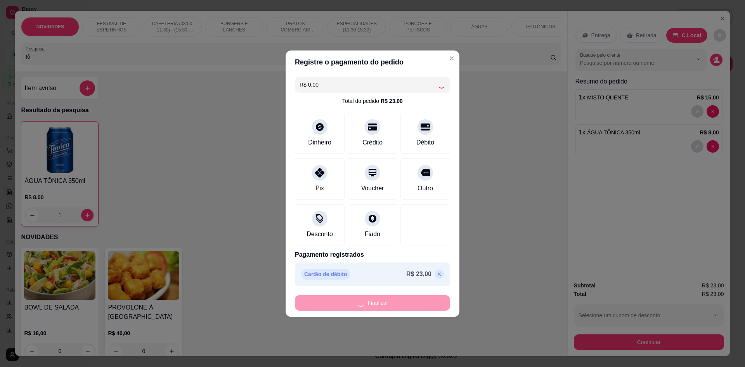
type input "0"
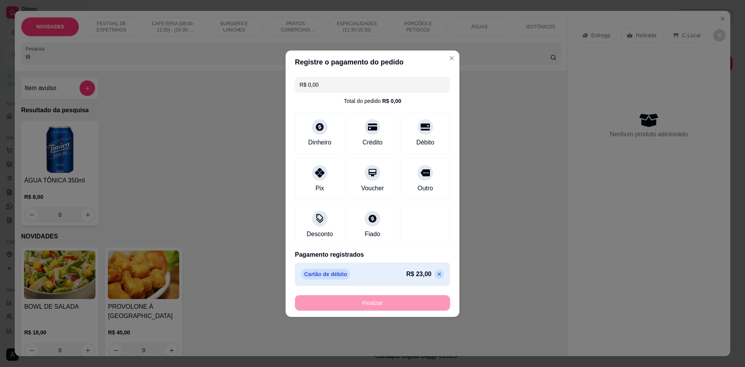
type input "-R$ 23,00"
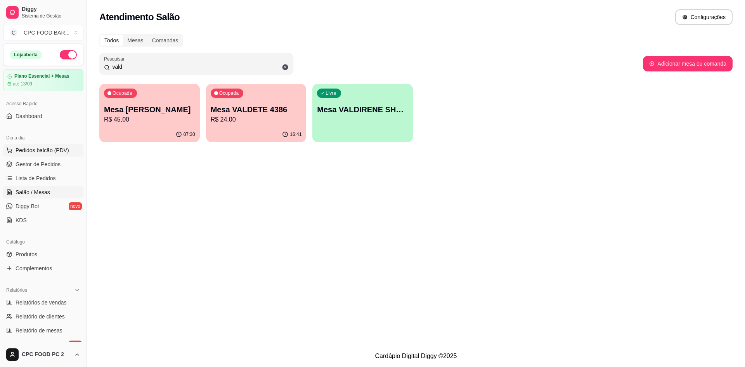
click at [46, 150] on span "Pedidos balcão (PDV)" at bounding box center [43, 150] width 54 height 8
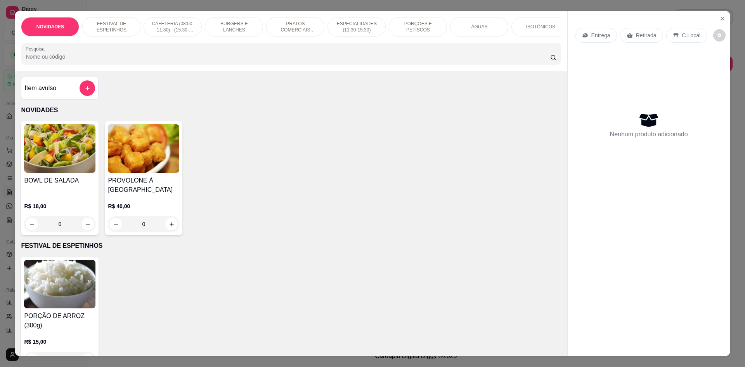
click at [117, 61] on input "Pesquisa" at bounding box center [288, 57] width 524 height 8
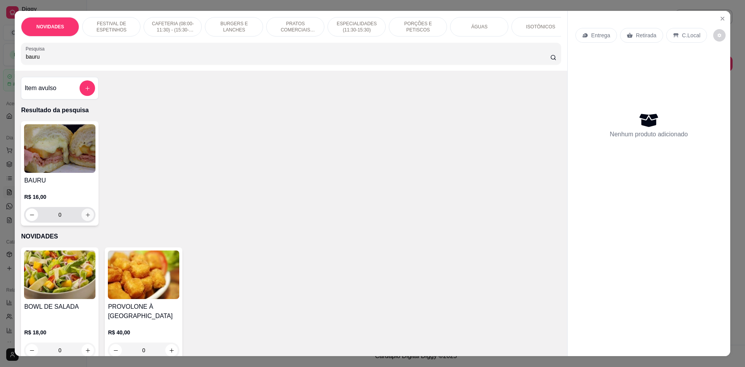
type input "bauru"
click at [88, 220] on button "increase-product-quantity" at bounding box center [87, 214] width 12 height 12
type input "1"
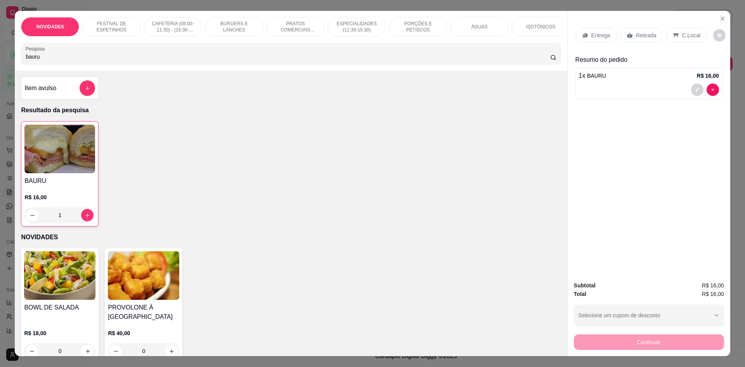
click at [682, 37] on p "C.Local" at bounding box center [691, 35] width 18 height 8
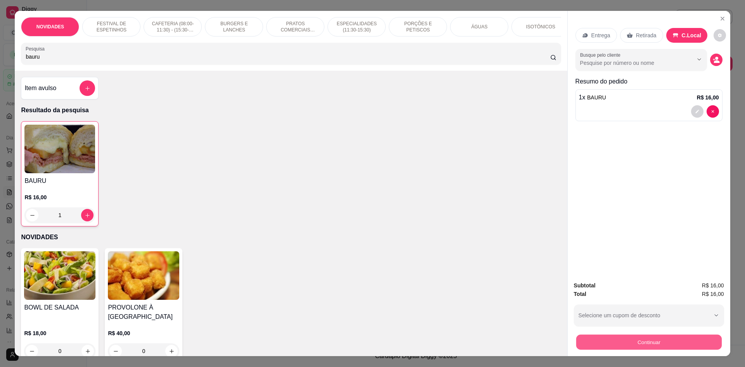
click at [610, 334] on button "Continuar" at bounding box center [649, 341] width 146 height 15
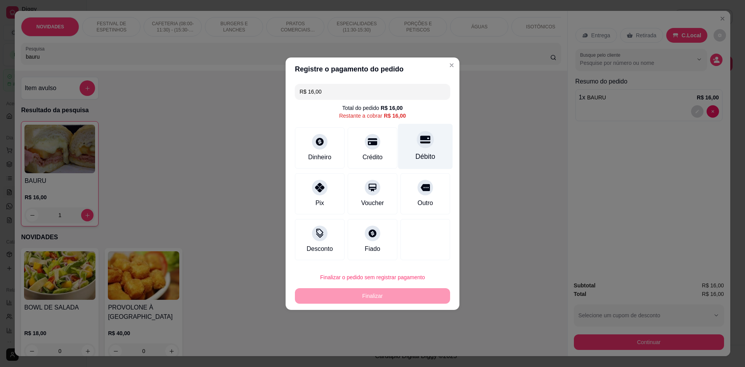
click at [398, 145] on div "Débito" at bounding box center [425, 145] width 55 height 45
type input "R$ 0,00"
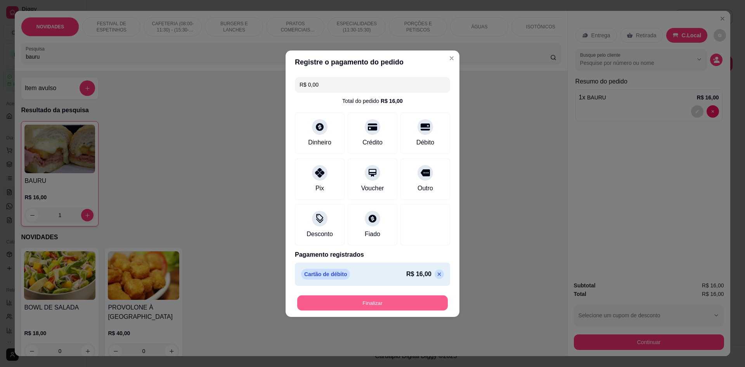
click at [381, 307] on button "Finalizar" at bounding box center [372, 302] width 151 height 15
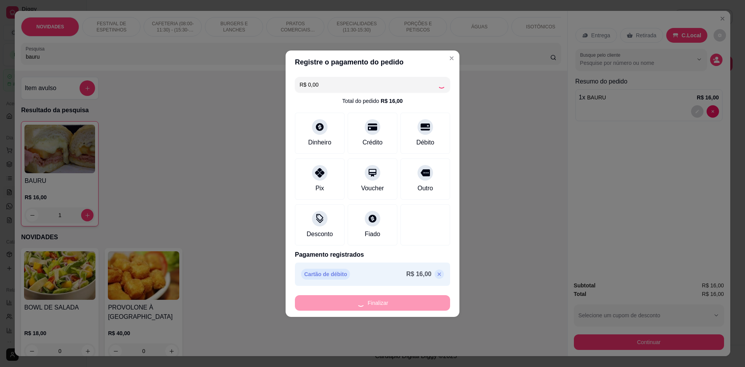
type input "0"
type input "-R$ 16,00"
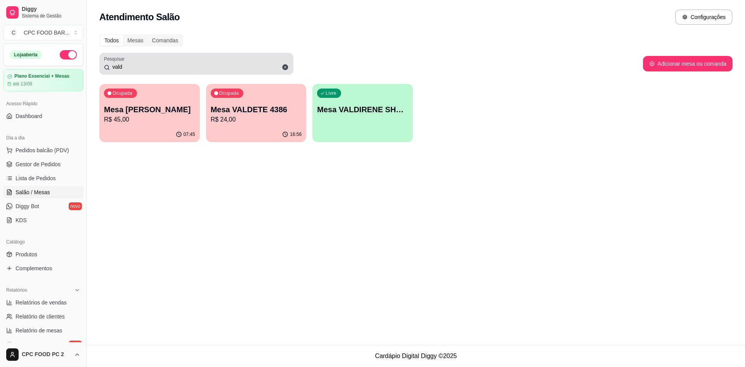
click at [284, 66] on icon at bounding box center [286, 67] width 6 height 6
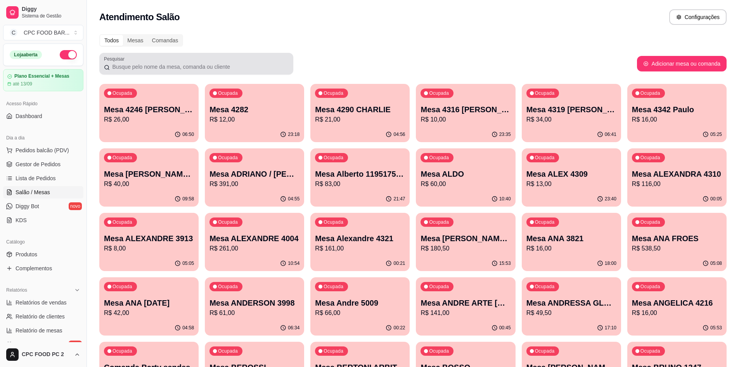
click at [206, 62] on div at bounding box center [196, 64] width 185 height 16
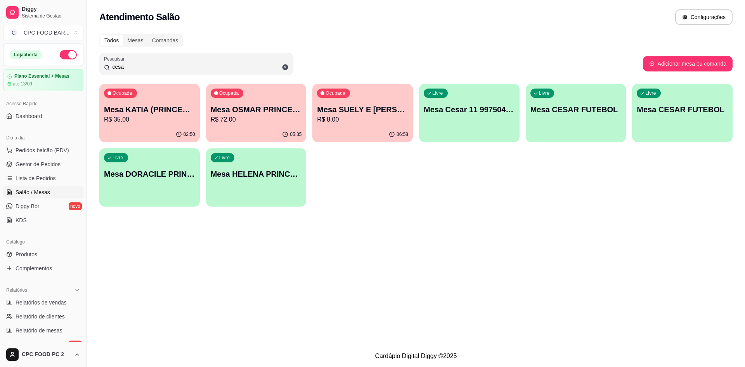
drag, startPoint x: 190, startPoint y: 64, endPoint x: 96, endPoint y: 74, distance: 94.1
click at [96, 74] on div "Todos Mesas Comandas Pesquisar cesa Adicionar mesa ou comanda Ocupada Mesa KATI…" at bounding box center [416, 122] width 658 height 186
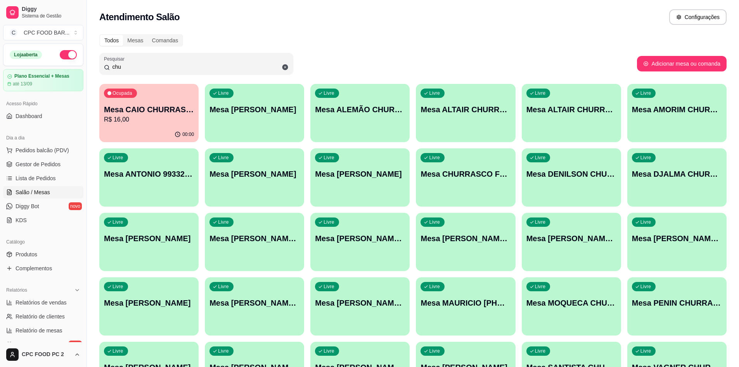
type input "chu"
click at [183, 120] on p "R$ 16,00" at bounding box center [149, 119] width 90 height 9
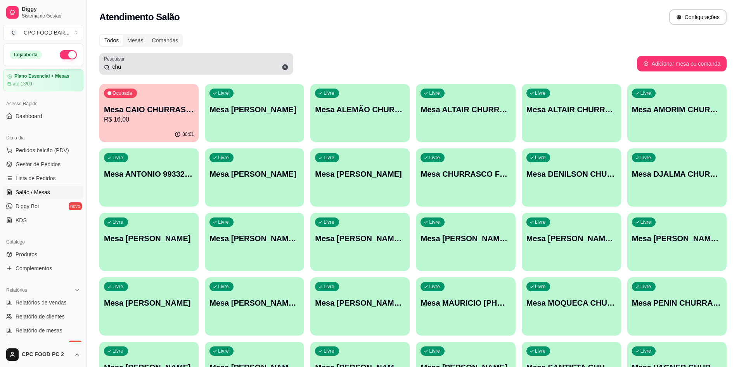
click at [284, 66] on icon at bounding box center [286, 67] width 6 height 6
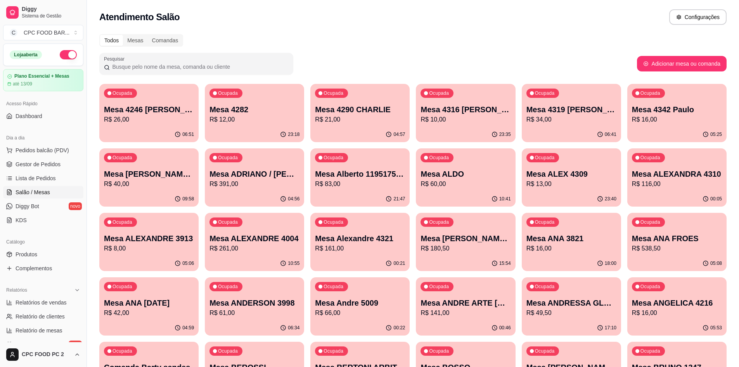
click at [230, 66] on input "Pesquisar" at bounding box center [199, 67] width 179 height 8
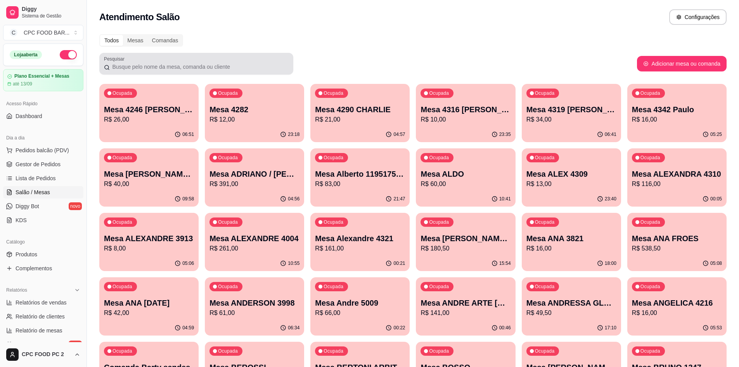
click at [154, 61] on div at bounding box center [196, 64] width 185 height 16
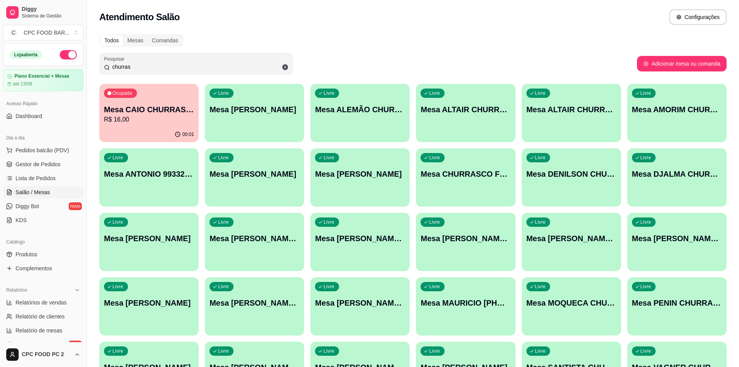
type input "churras"
click at [451, 179] on p "Mesa CHURRASCO FUTEBOL" at bounding box center [466, 173] width 90 height 11
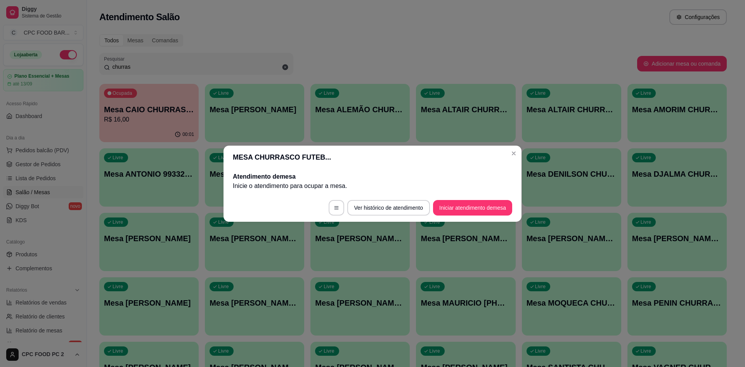
click at [490, 215] on footer "Ver histórico de atendimento Iniciar atendimento de mesa" at bounding box center [373, 208] width 298 height 28
click at [475, 206] on button "Iniciar atendimento de mesa" at bounding box center [472, 208] width 79 height 16
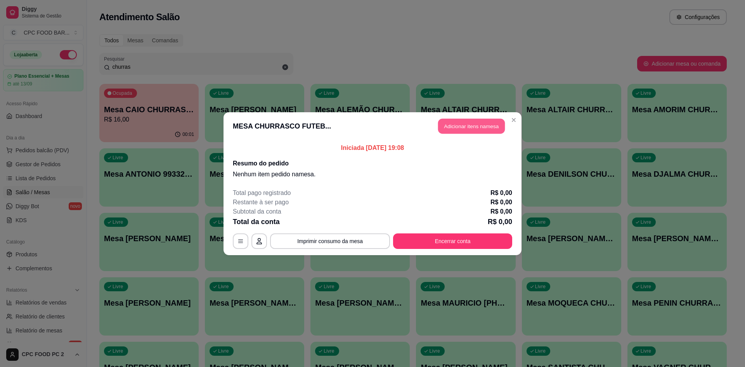
click at [456, 125] on button "Adicionar itens na mesa" at bounding box center [471, 125] width 67 height 15
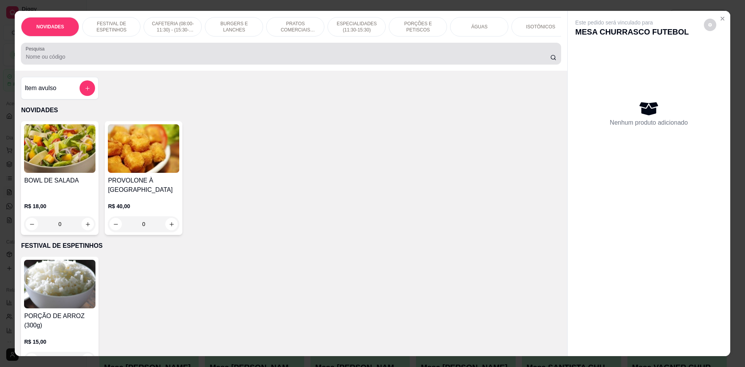
click at [210, 56] on div at bounding box center [291, 54] width 531 height 16
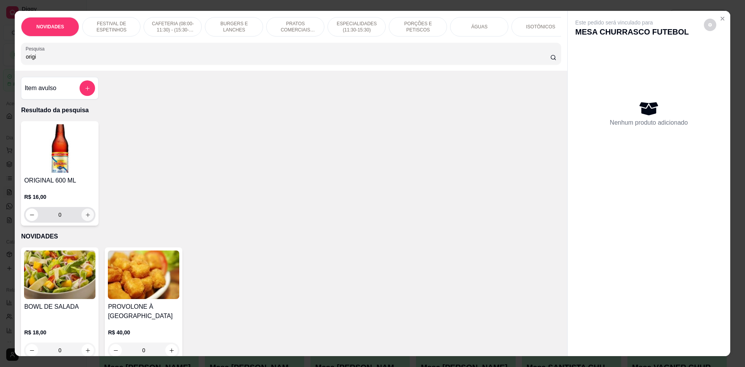
type input "origi"
click at [85, 218] on icon "increase-product-quantity" at bounding box center [88, 215] width 6 height 6
type input "1"
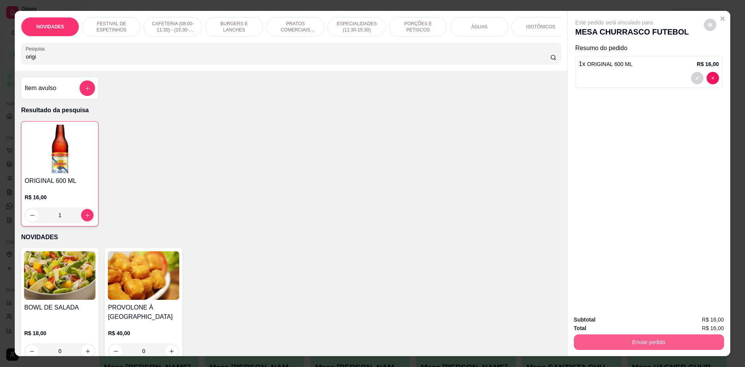
click at [630, 341] on button "Enviar pedido" at bounding box center [649, 342] width 150 height 16
click at [622, 326] on button "Não registrar e enviar pedido" at bounding box center [623, 323] width 81 height 15
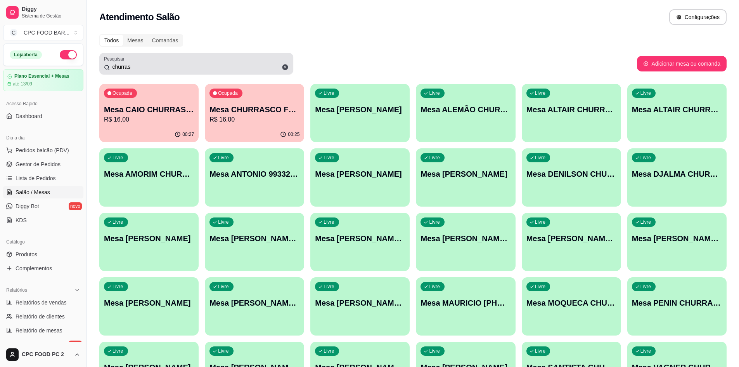
click at [133, 62] on div "churras" at bounding box center [196, 64] width 185 height 16
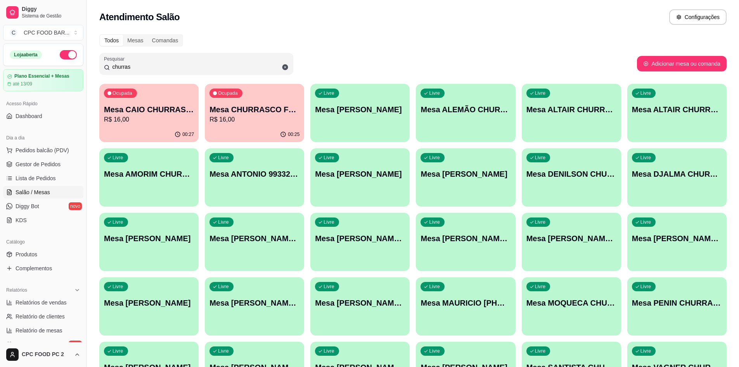
click at [131, 65] on input "churras" at bounding box center [199, 67] width 179 height 8
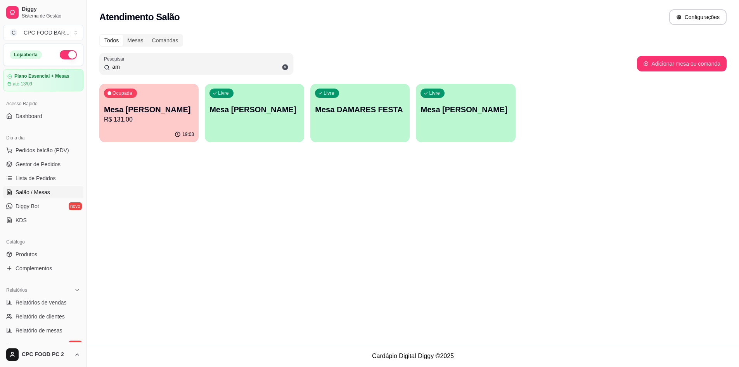
type input "a"
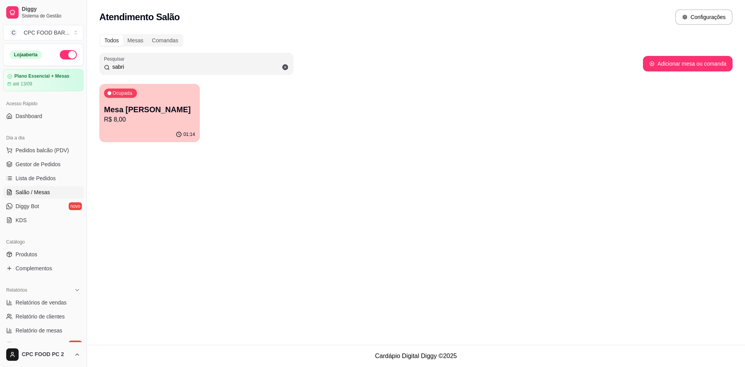
type input "sabri"
click at [157, 114] on p "Mesa [PERSON_NAME]" at bounding box center [149, 109] width 91 height 11
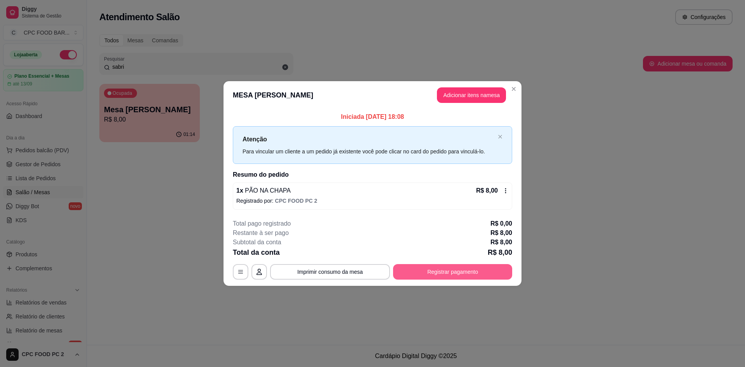
click at [439, 271] on button "Registrar pagamento" at bounding box center [452, 272] width 119 height 16
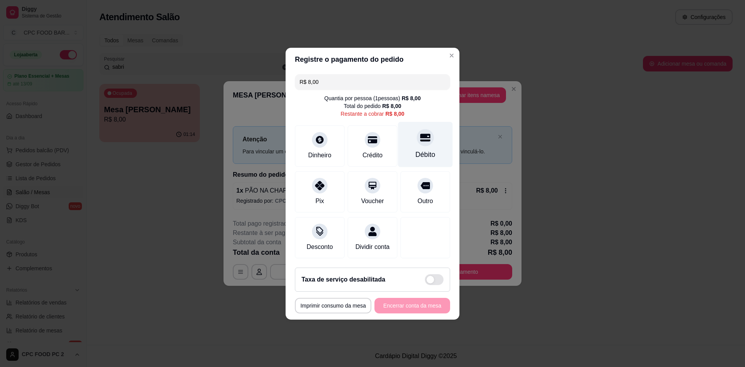
click at [435, 147] on div "Débito" at bounding box center [425, 143] width 55 height 45
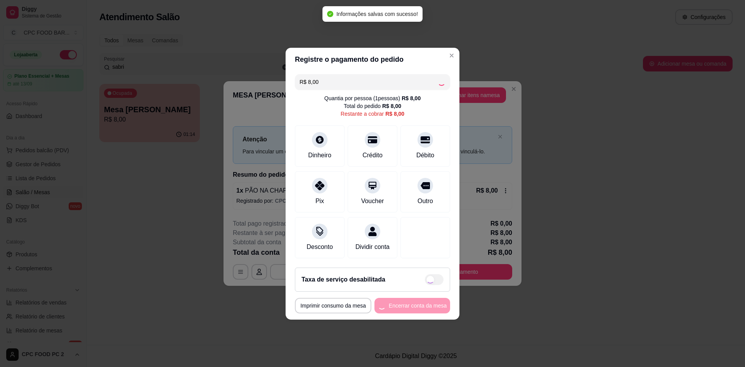
type input "R$ 0,00"
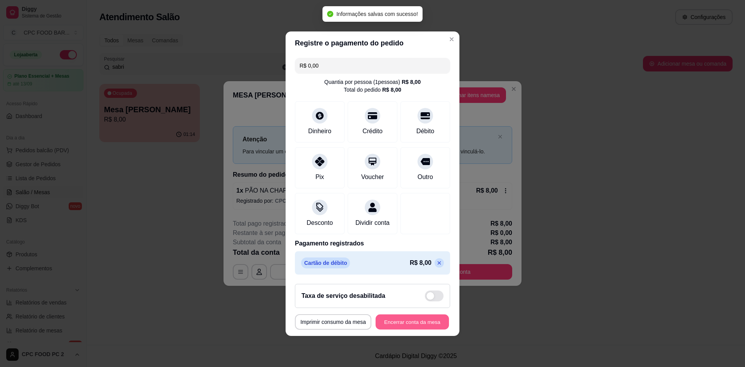
click at [405, 320] on button "Encerrar conta da mesa" at bounding box center [412, 321] width 73 height 15
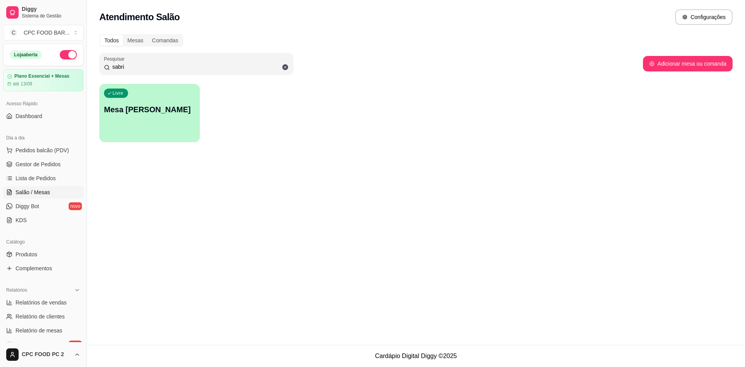
click at [177, 66] on input "sabri" at bounding box center [199, 67] width 179 height 8
click at [177, 65] on input "sabri" at bounding box center [199, 67] width 179 height 8
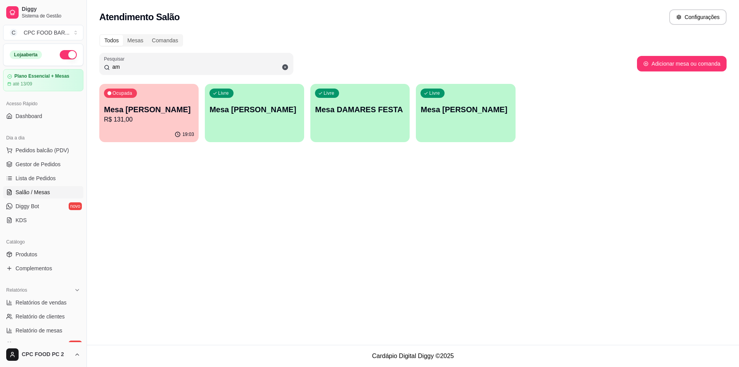
type input "a"
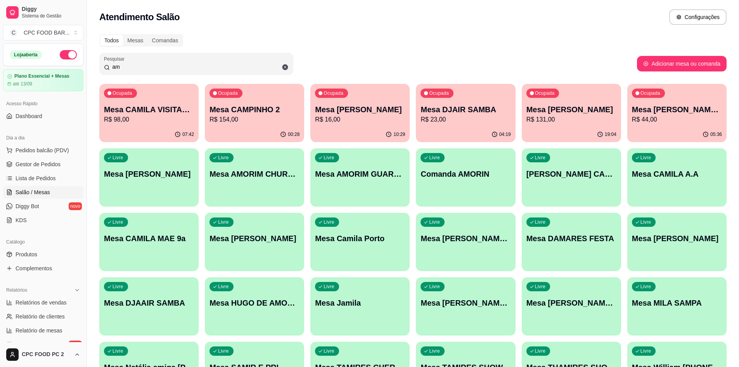
type input "am"
click at [256, 190] on div "Livre Mesa AMORIM CHURRASCO" at bounding box center [254, 172] width 96 height 47
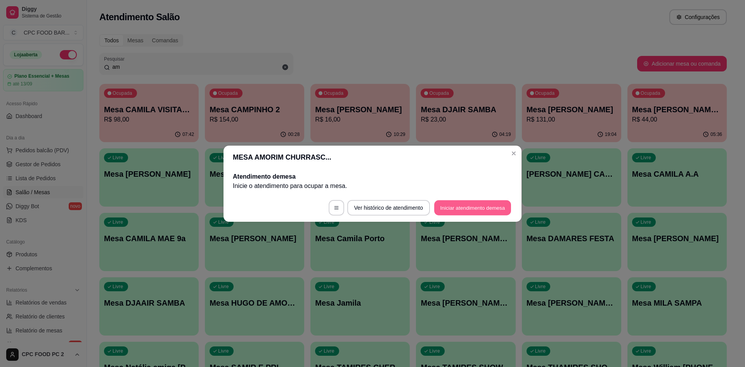
click at [450, 208] on button "Iniciar atendimento de mesa" at bounding box center [472, 207] width 77 height 15
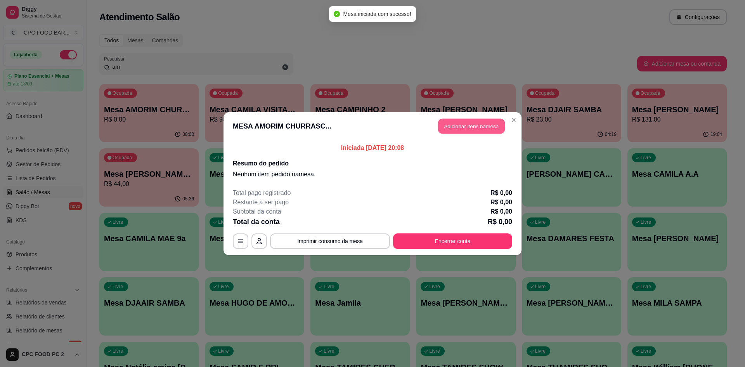
click at [463, 129] on button "Adicionar itens na mesa" at bounding box center [471, 125] width 67 height 15
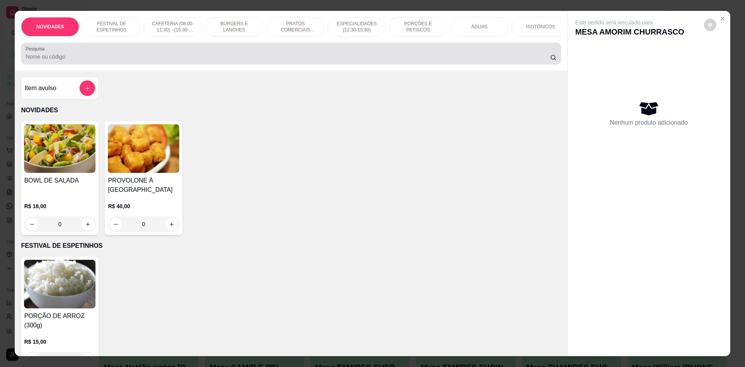
click at [124, 54] on div at bounding box center [291, 54] width 531 height 16
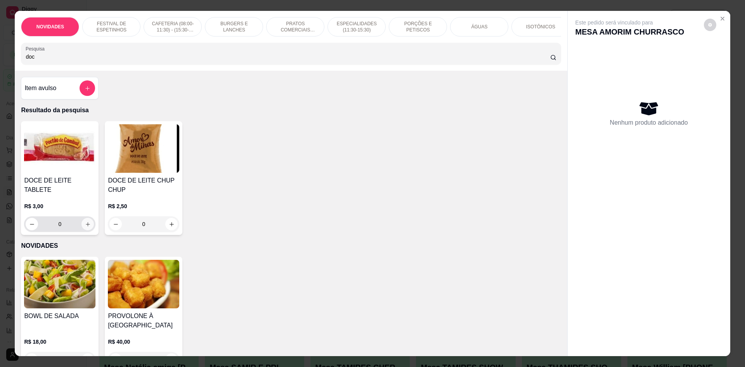
type input "doc"
click at [82, 220] on button "increase-product-quantity" at bounding box center [88, 224] width 12 height 12
type input "1"
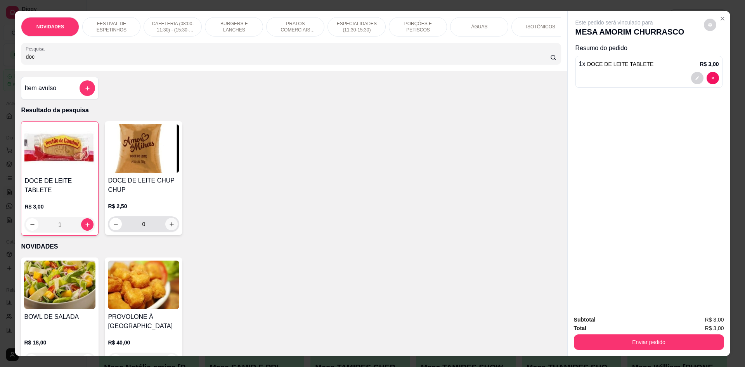
click at [169, 227] on icon "increase-product-quantity" at bounding box center [172, 224] width 6 height 6
type input "1"
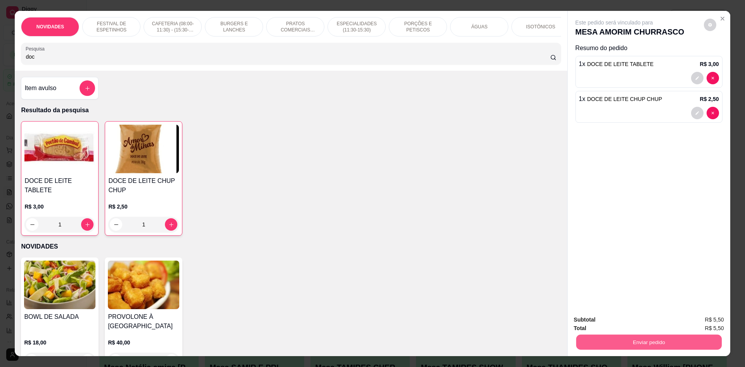
click at [609, 338] on button "Enviar pedido" at bounding box center [649, 341] width 146 height 15
click at [610, 328] on button "Não registrar e enviar pedido" at bounding box center [623, 323] width 81 height 15
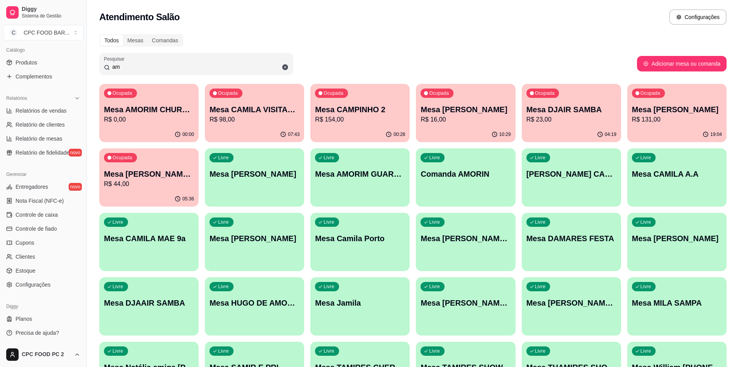
scroll to position [64, 0]
